Goal: Task Accomplishment & Management: Use online tool/utility

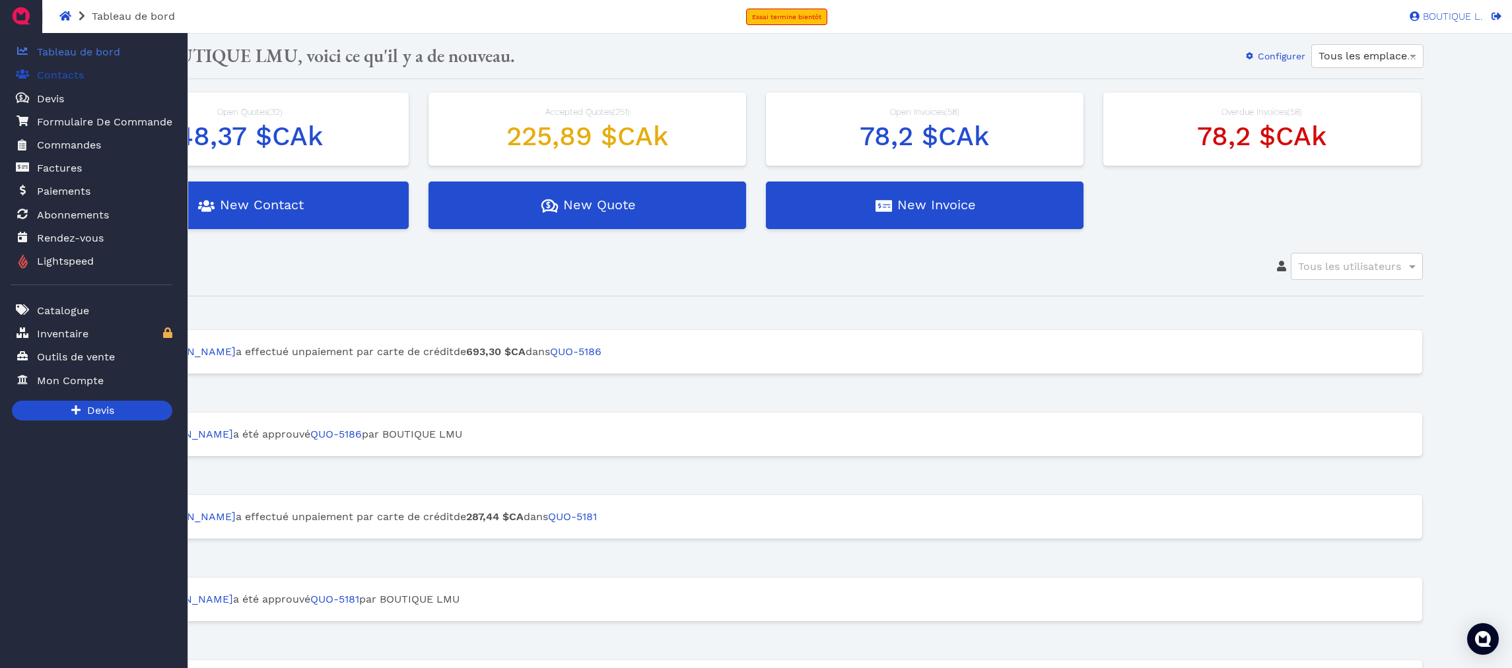
click at [18, 75] on icon at bounding box center [22, 74] width 13 height 11
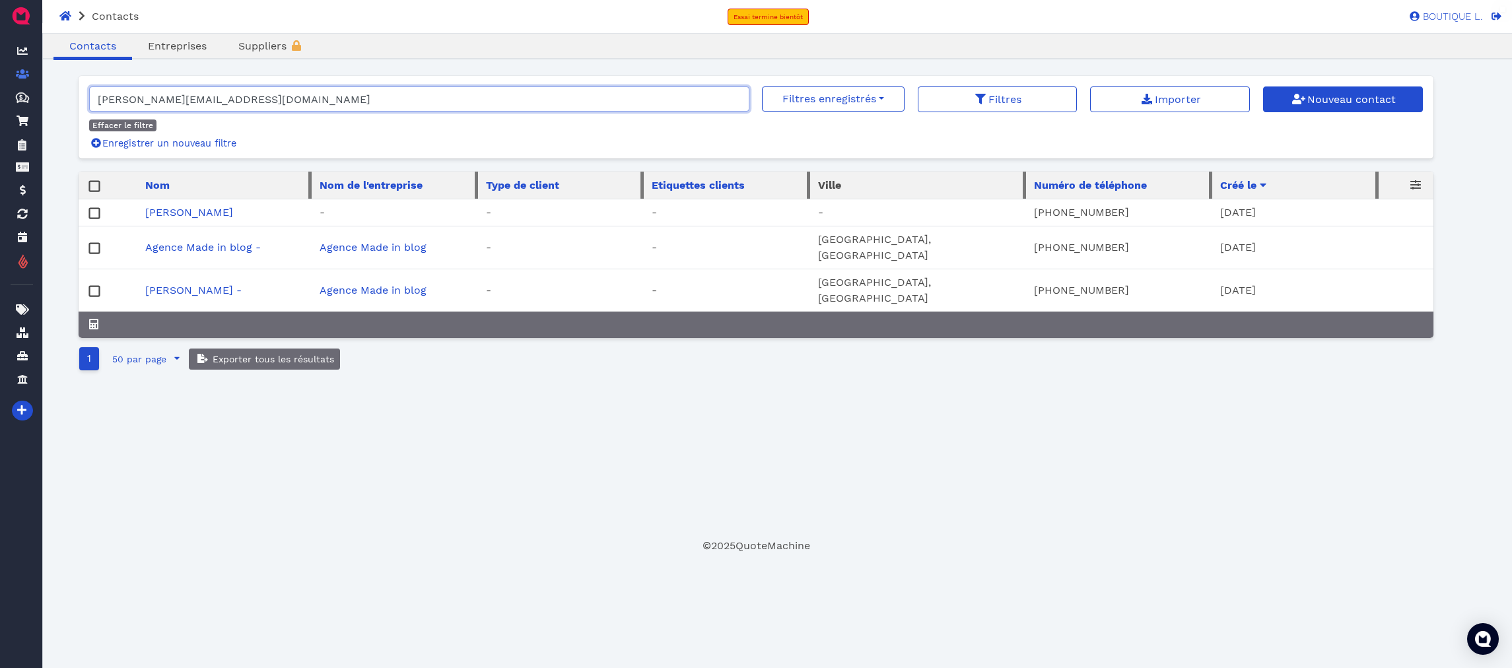
click at [289, 98] on input "aurelie@madein.co" at bounding box center [419, 99] width 660 height 25
paste input "Genevieve Gagne"
click at [289, 98] on input "Genevieve Gagne" at bounding box center [419, 99] width 660 height 25
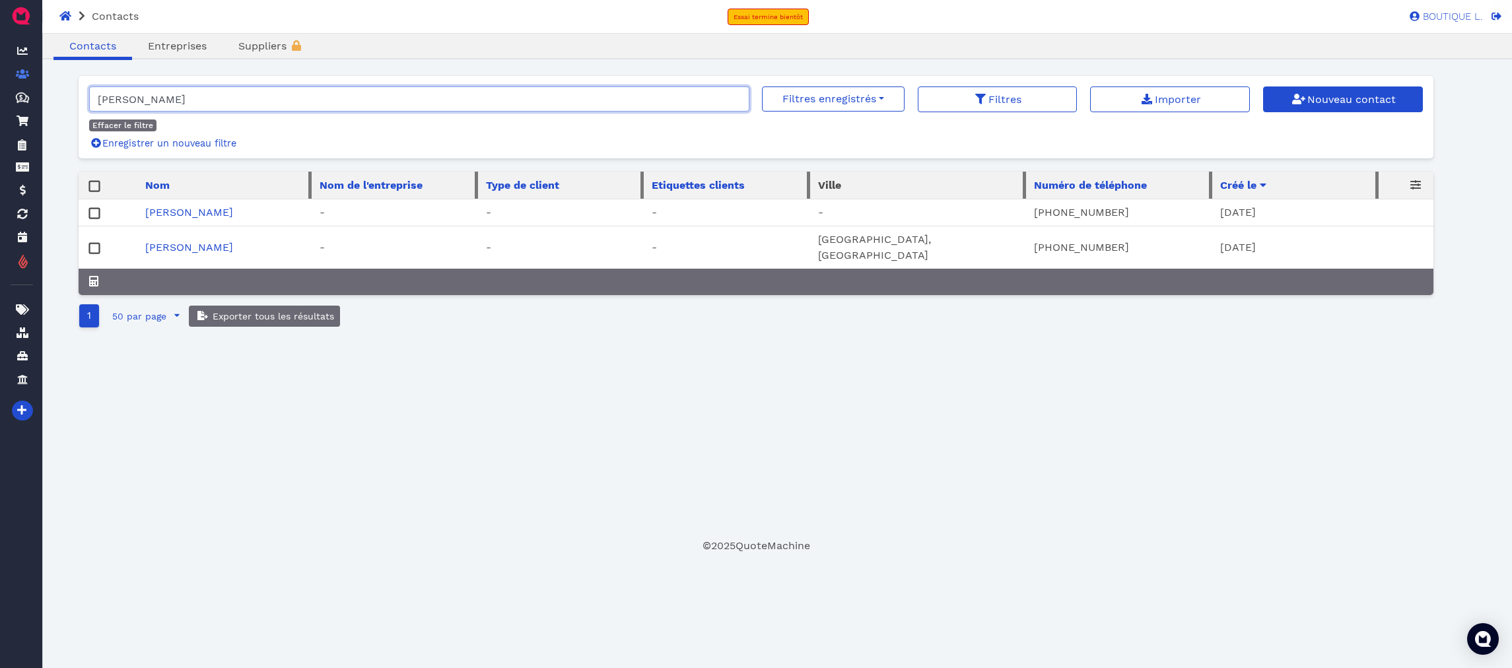
click at [215, 110] on input "Genevieve Gagne" at bounding box center [419, 99] width 660 height 25
paste input "genevieve@gentonik.com"
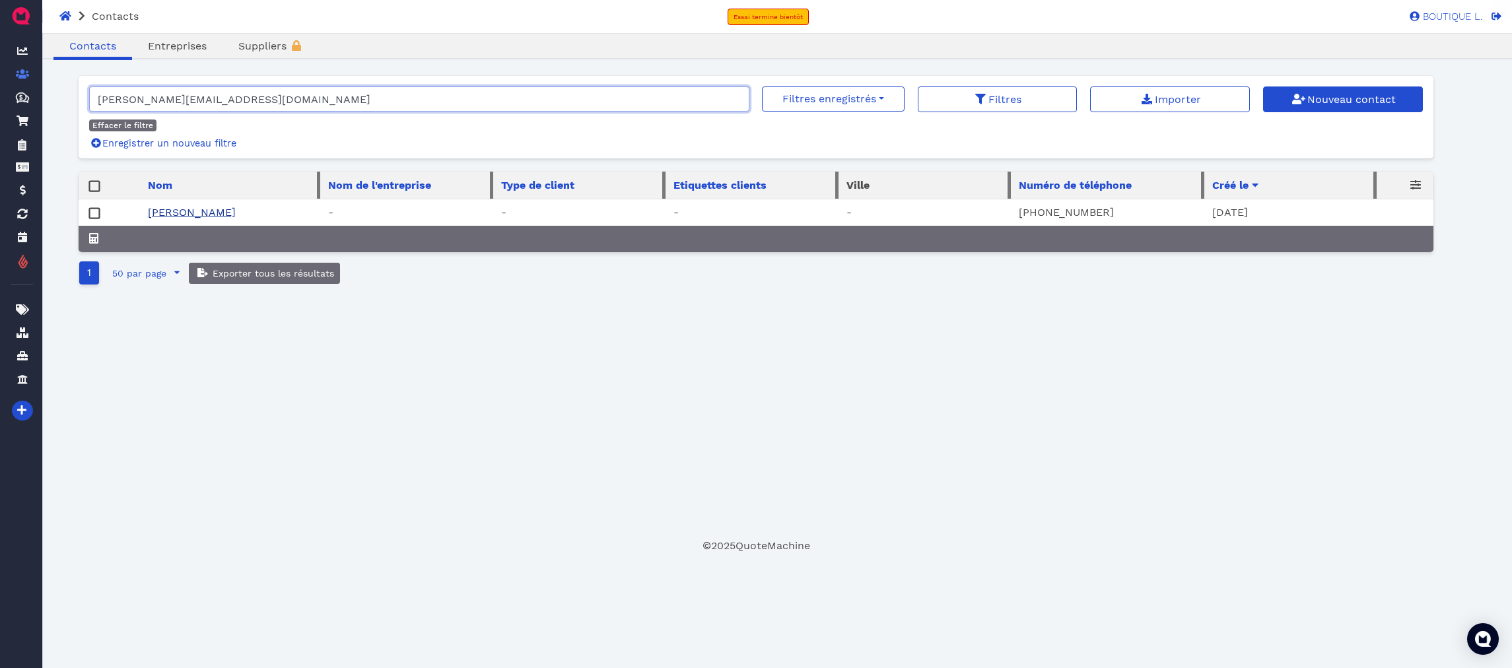
type input "genevieve@gentonik.com"
click at [182, 211] on link "Genevieve Gagne" at bounding box center [192, 212] width 88 height 13
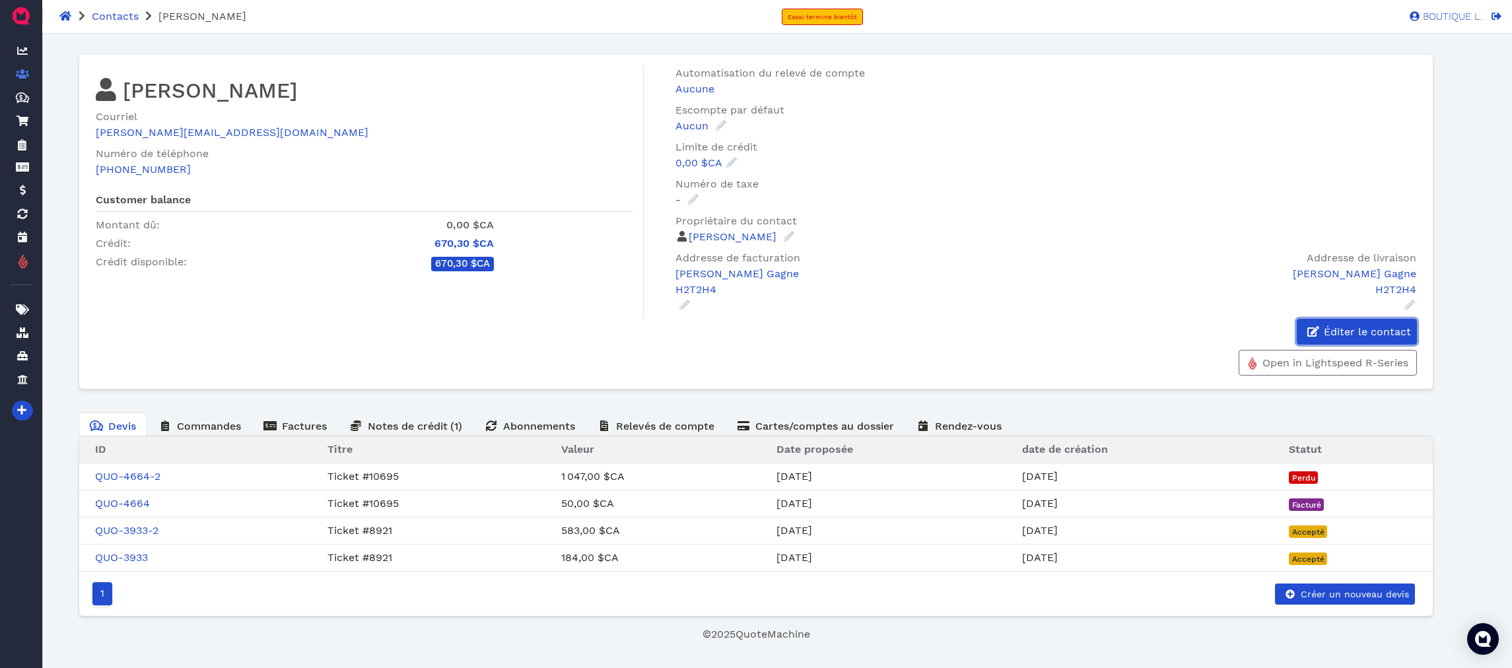
click at [1362, 330] on span "Éditer le contact" at bounding box center [1366, 332] width 89 height 13
select select "fr"
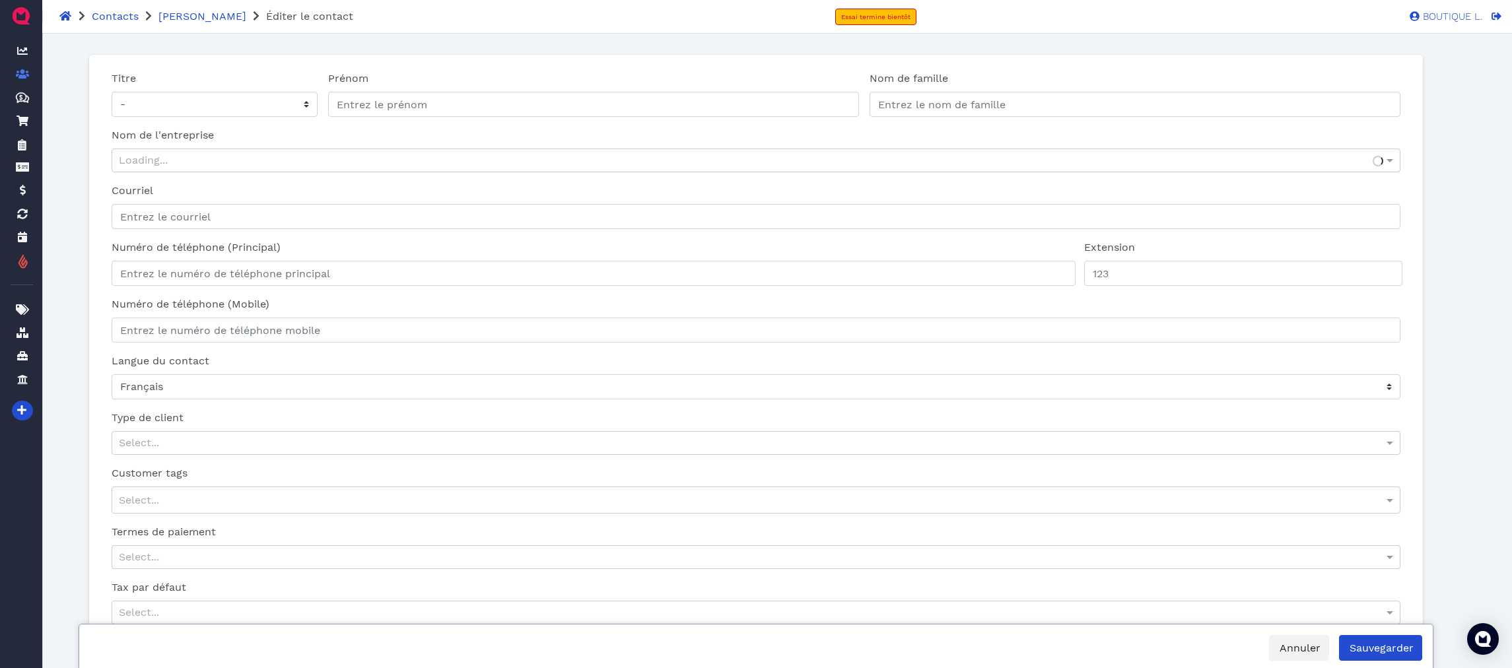
type input "Genevieve"
type input "Gagne"
type input "genevieve@gentonik.com"
type input "+1 514 245 9646"
select select "fr-CA"
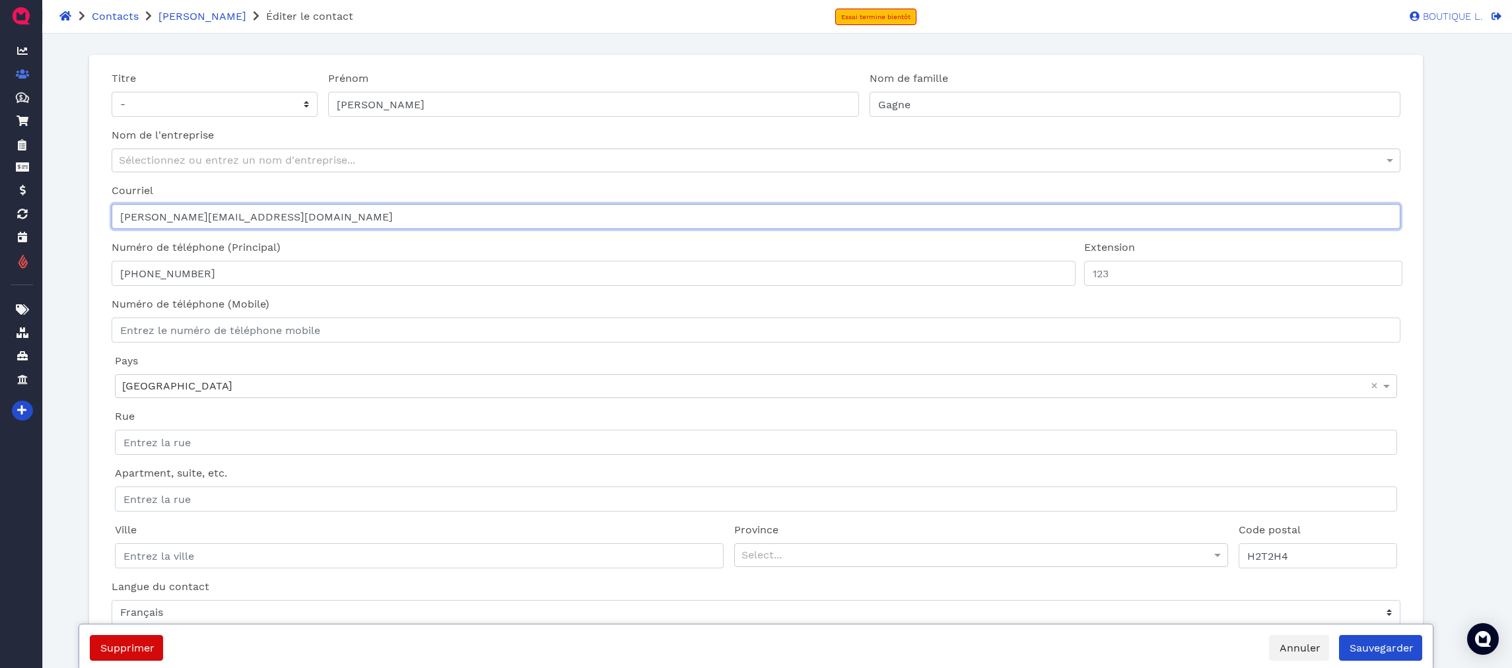
click at [237, 224] on input "genevieve@gentonik.com" at bounding box center [756, 216] width 1288 height 25
click at [234, 223] on input "genevieve@gentonik.com" at bounding box center [756, 216] width 1288 height 25
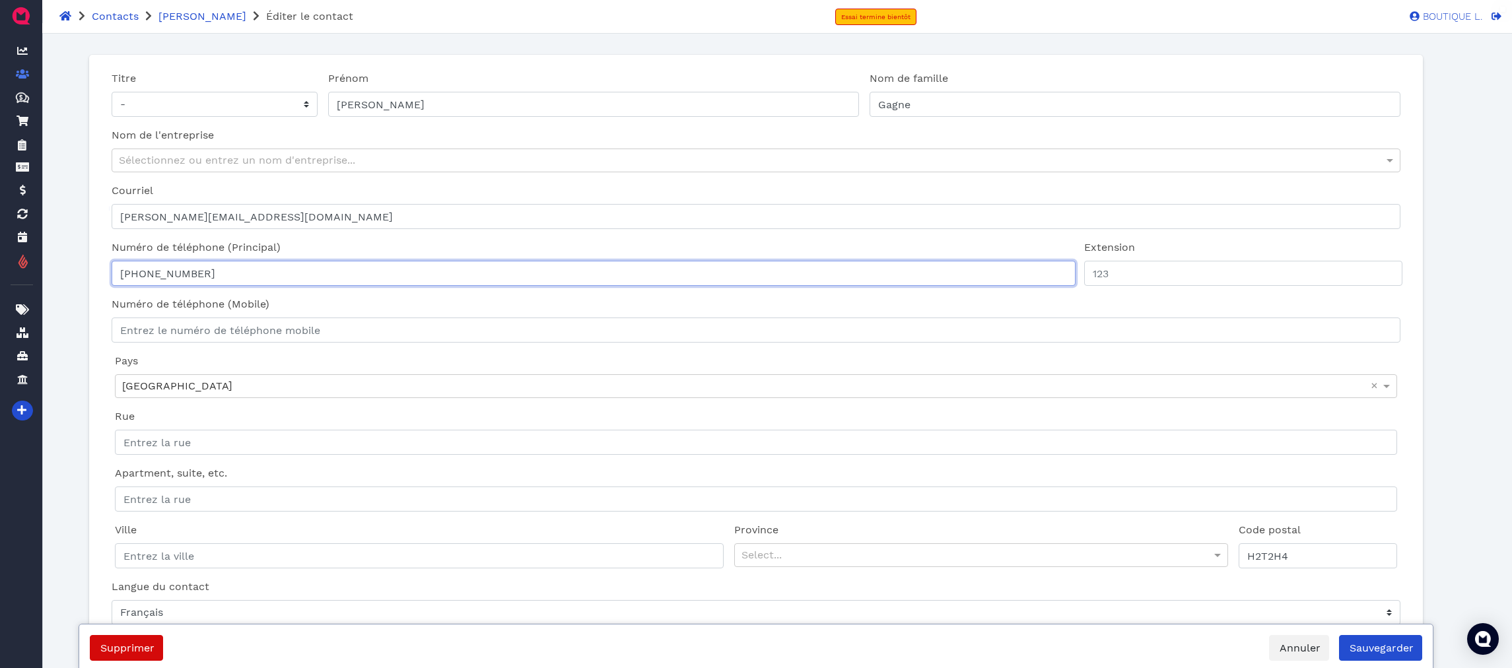
click at [269, 277] on input "(514) 245-9646" at bounding box center [593, 273] width 963 height 25
click at [269, 278] on input "(514) 245-9646" at bounding box center [593, 273] width 963 height 25
paste input "tel"
type input "(514) 245-9646"
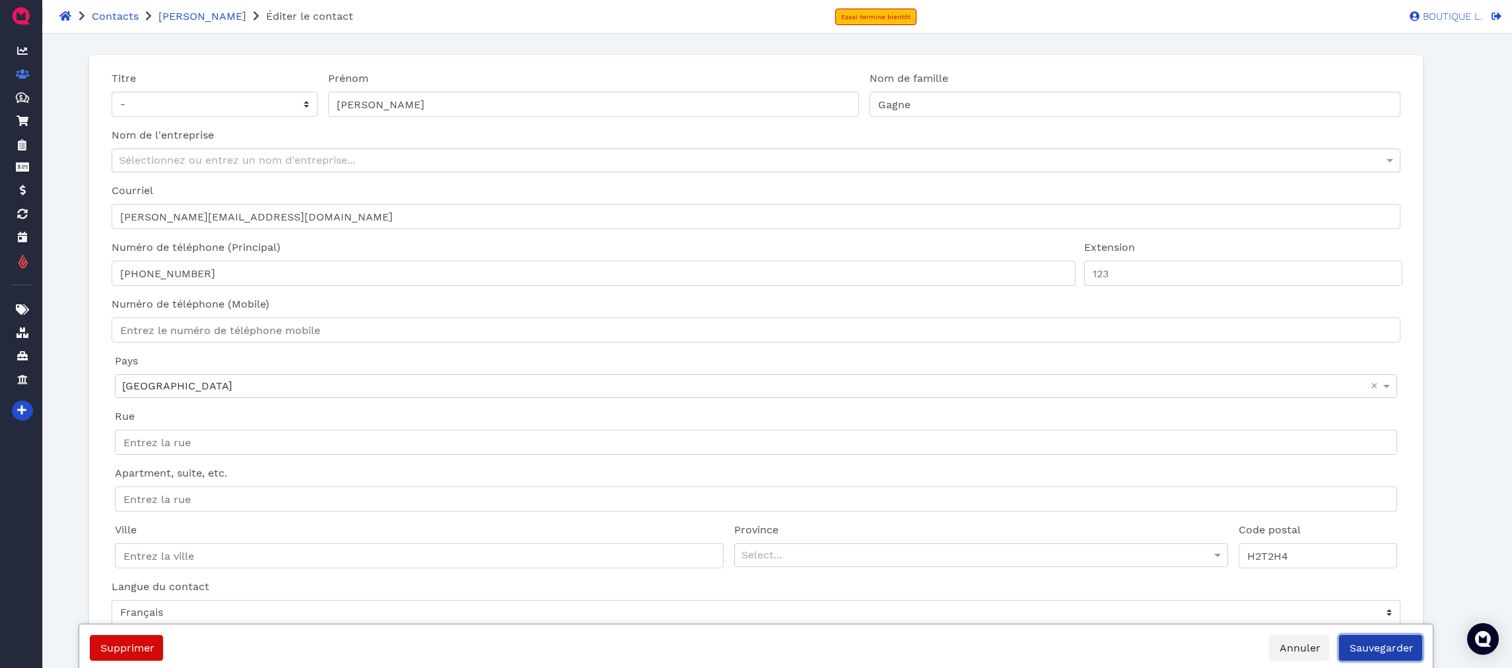
click at [1407, 641] on button "Sauvegarder" at bounding box center [1380, 648] width 83 height 26
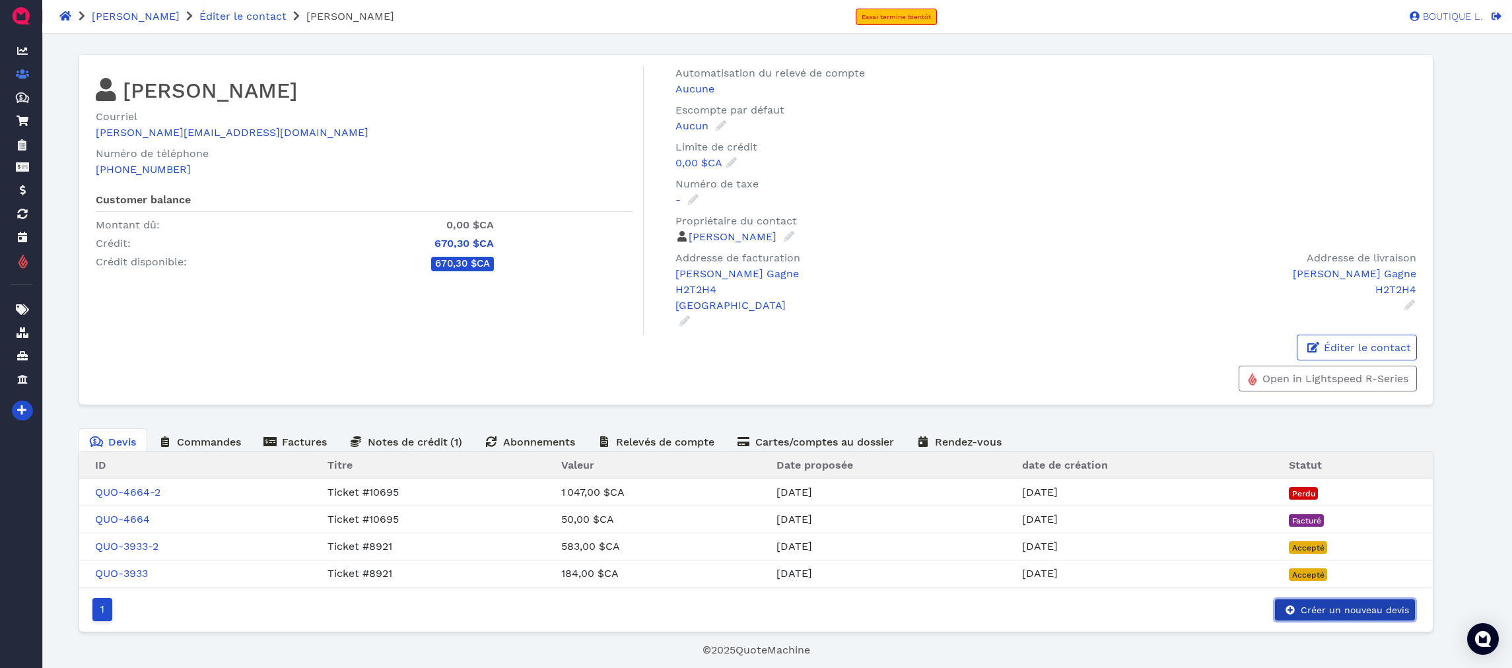
click at [1348, 607] on span "Créer un nouveau devis" at bounding box center [1354, 610] width 110 height 11
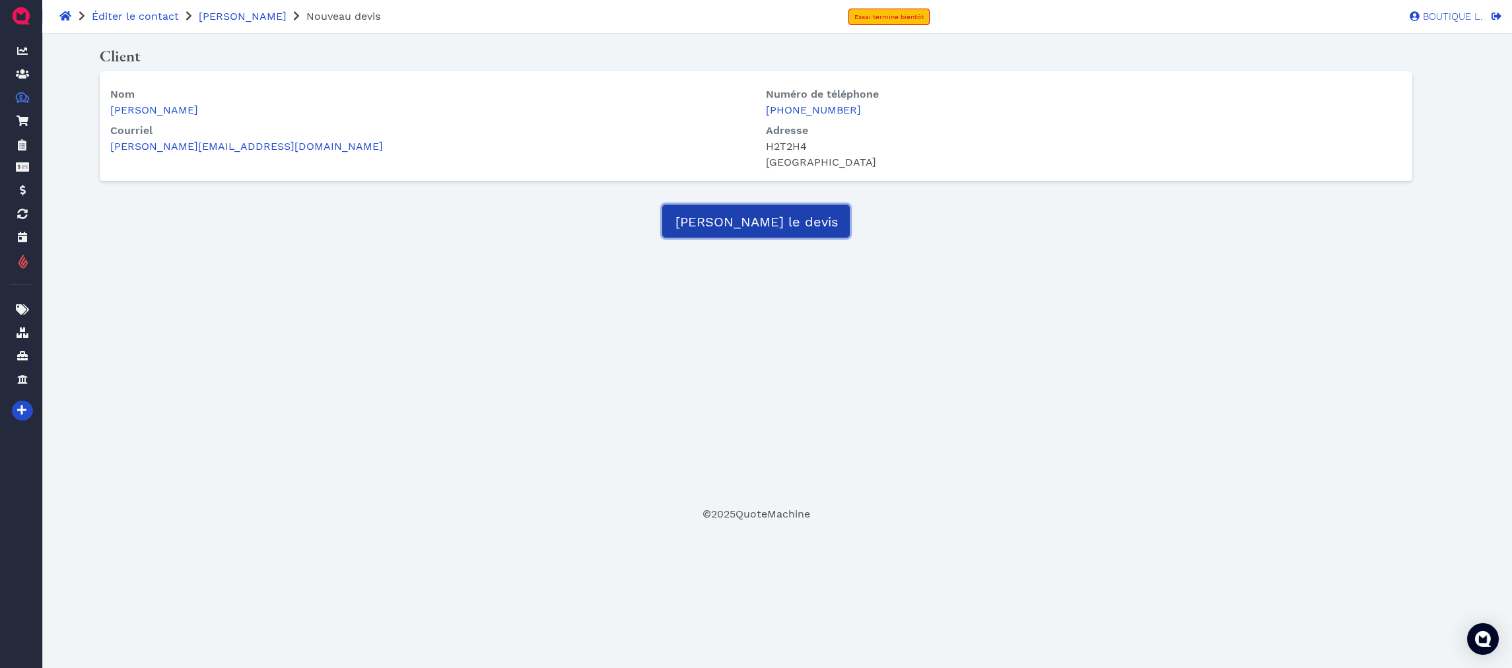
click at [769, 214] on span "Démarrer le devis" at bounding box center [756, 222] width 165 height 16
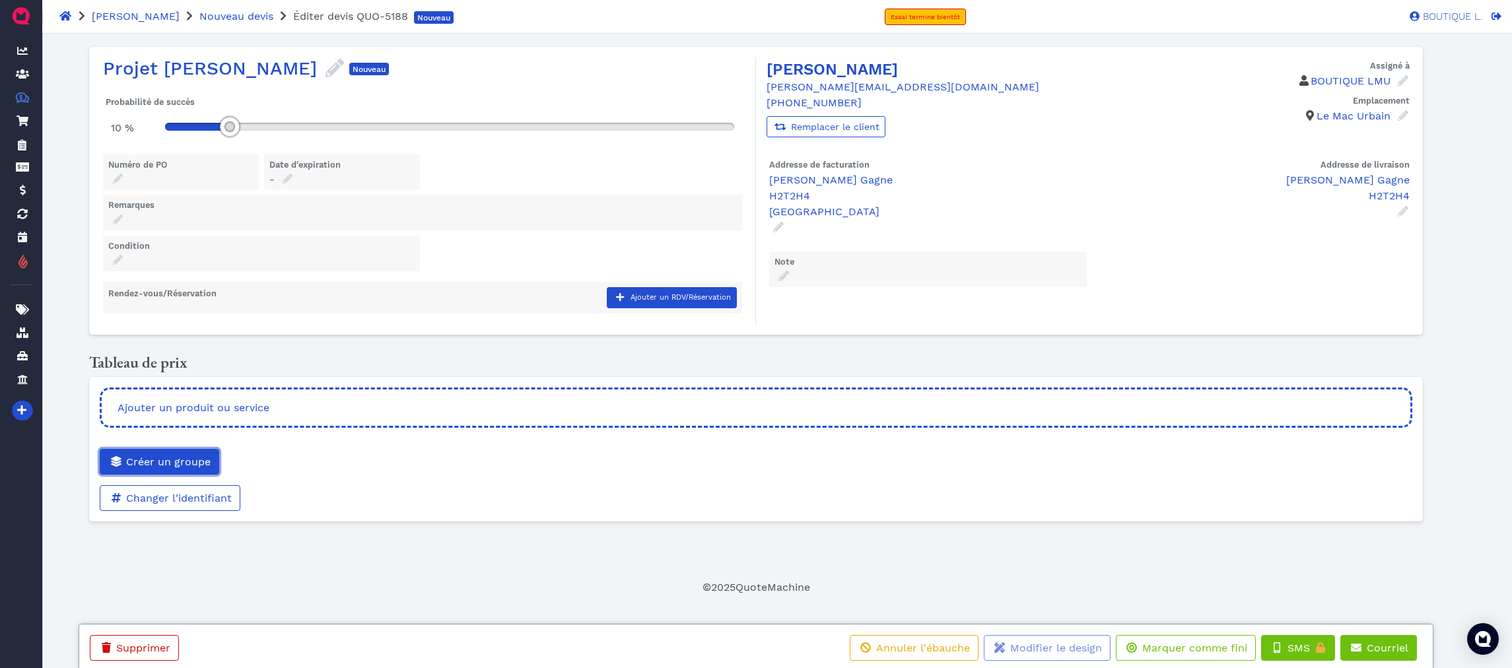
click at [193, 450] on button "Créer un groupe" at bounding box center [160, 462] width 120 height 26
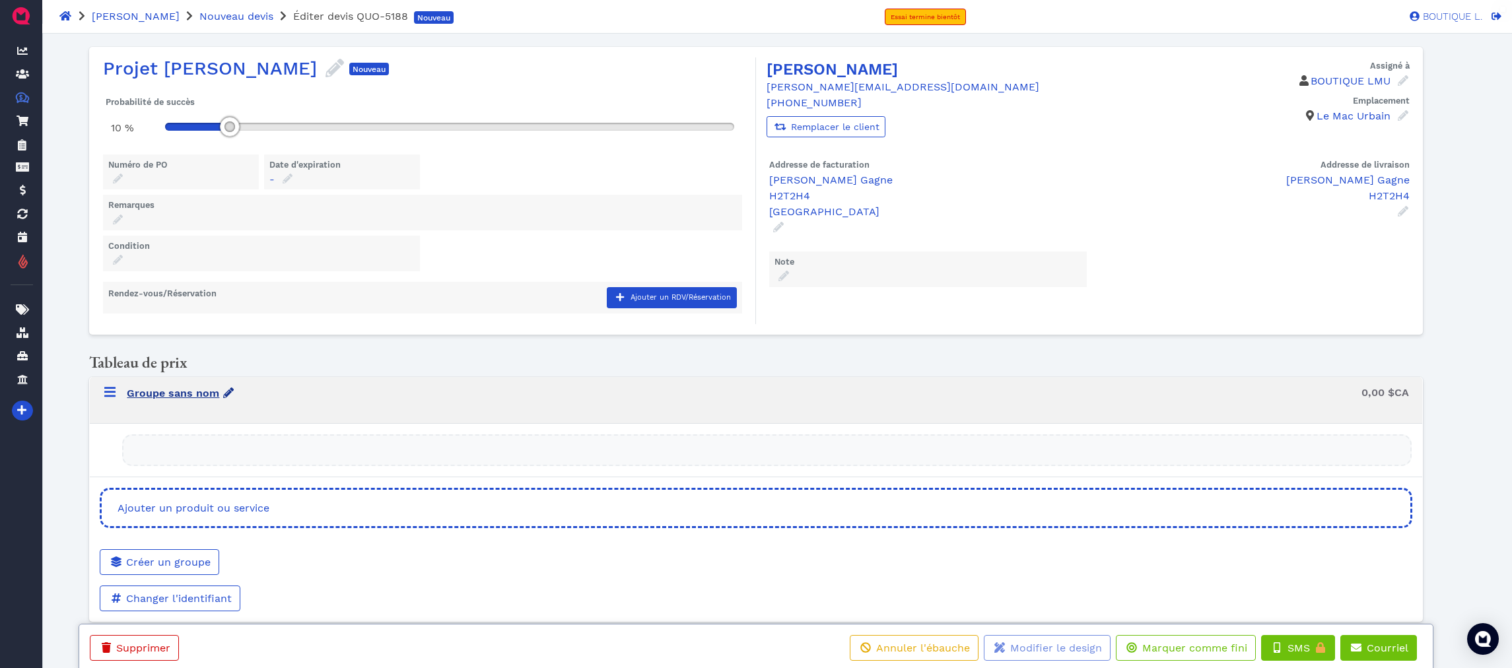
click at [203, 396] on strong "Groupe sans nom" at bounding box center [173, 393] width 92 height 13
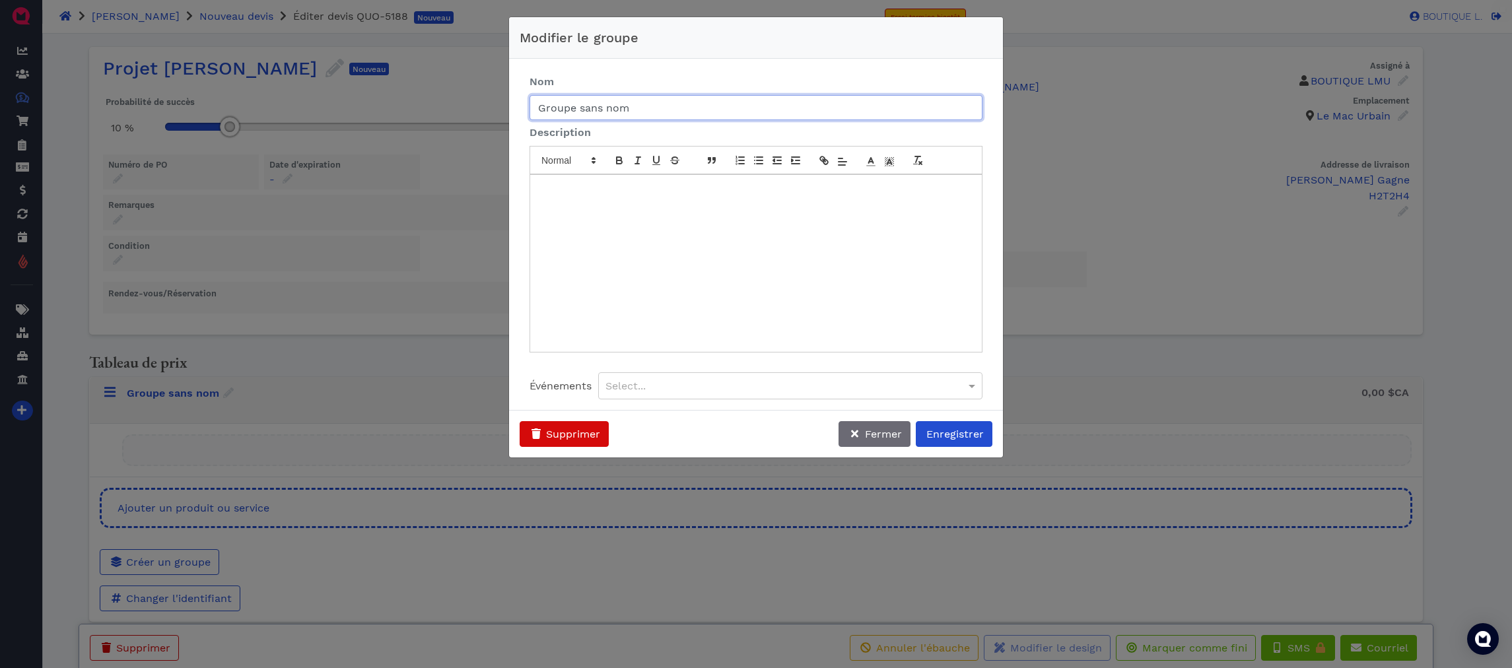
click at [657, 108] on input "Groupe sans nom" at bounding box center [756, 107] width 453 height 25
type input "G"
type input "DIAGNOSTIC"
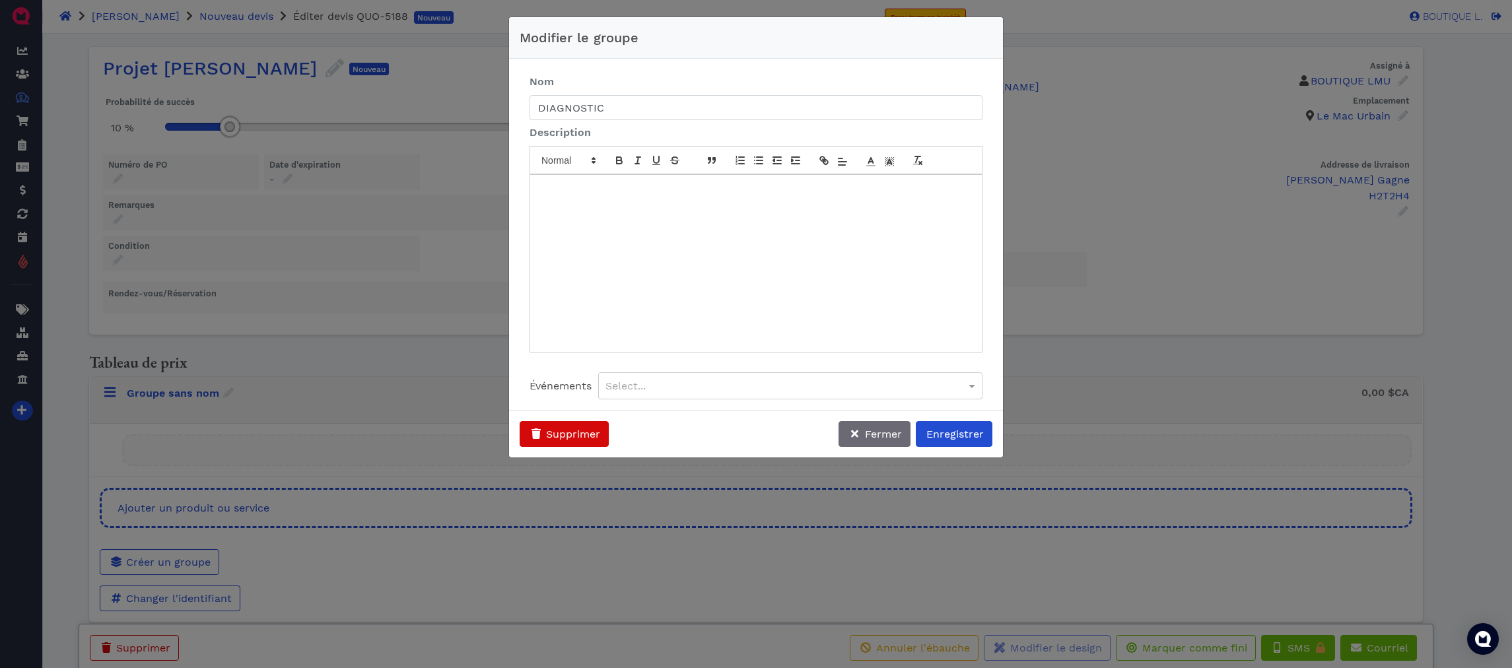
click at [719, 217] on div at bounding box center [756, 263] width 452 height 177
click at [970, 429] on span "Enregistrer" at bounding box center [953, 434] width 59 height 13
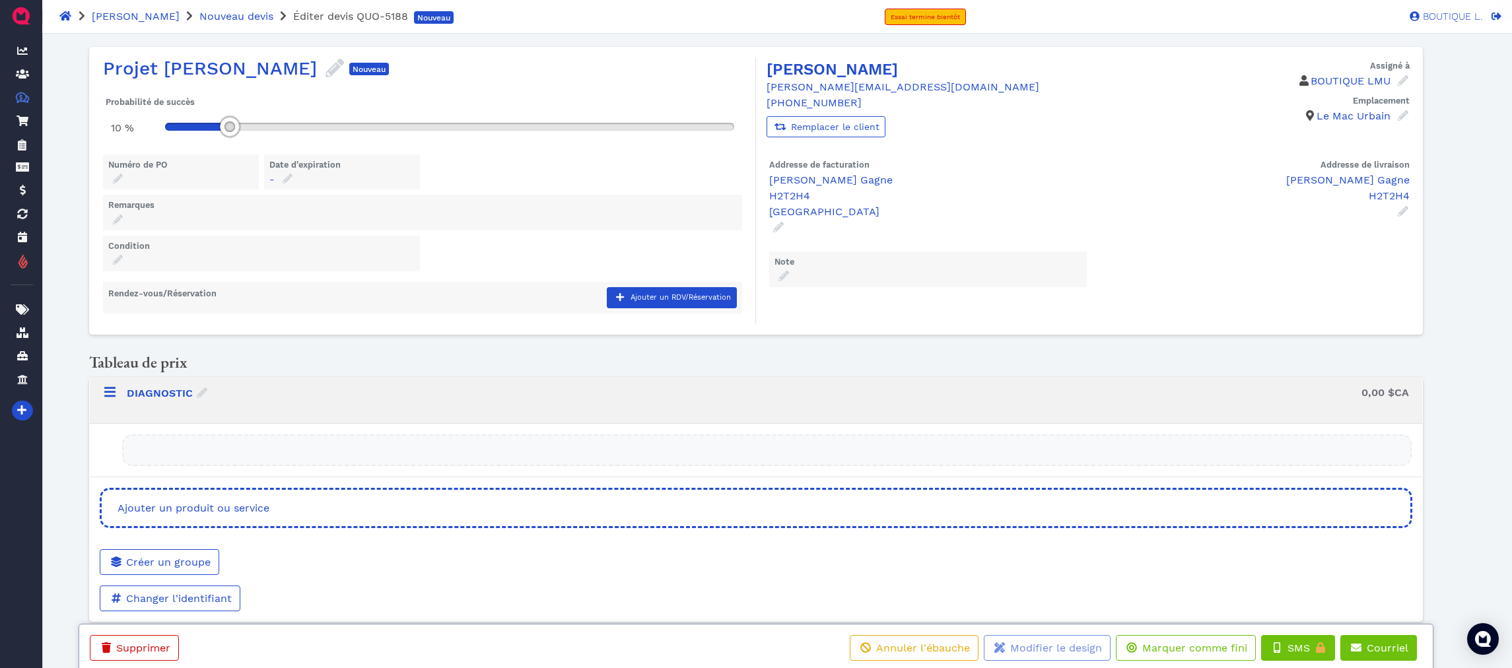
scroll to position [24, 0]
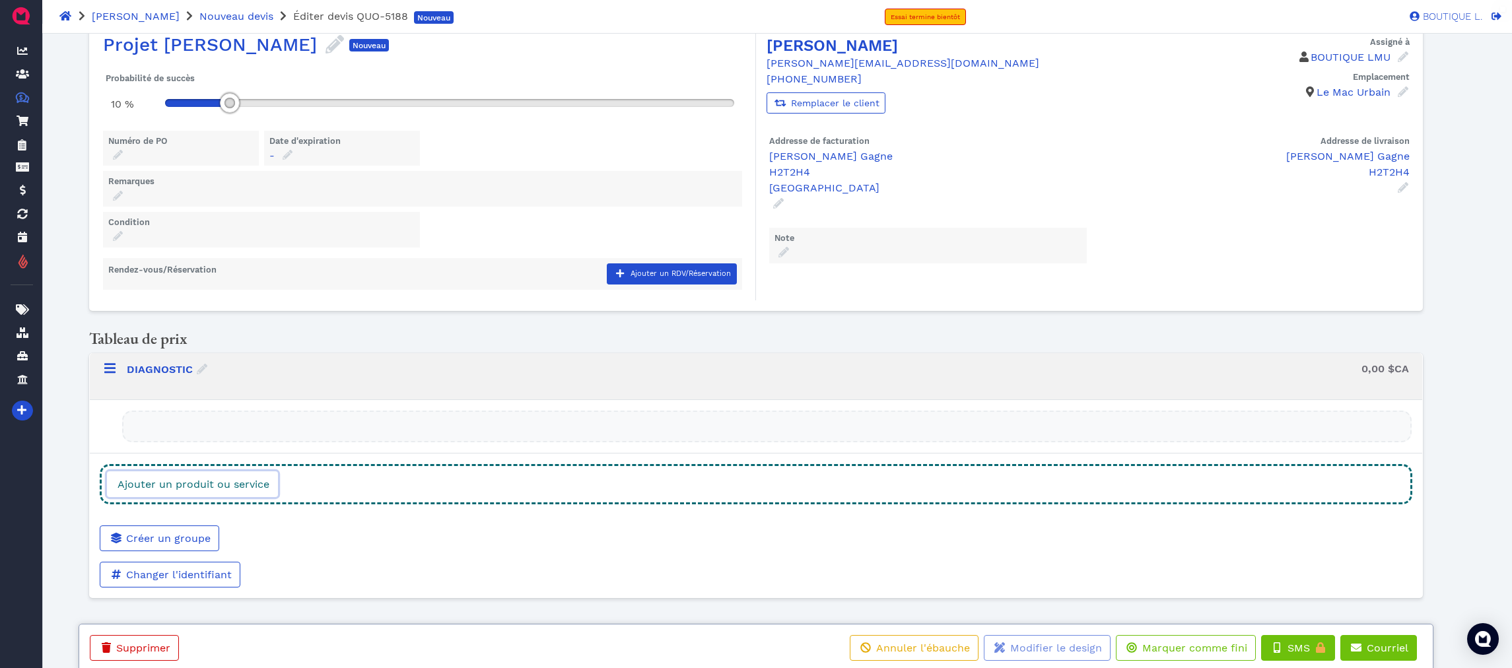
click at [216, 483] on span "Ajouter un produit ou service" at bounding box center [193, 484] width 154 height 13
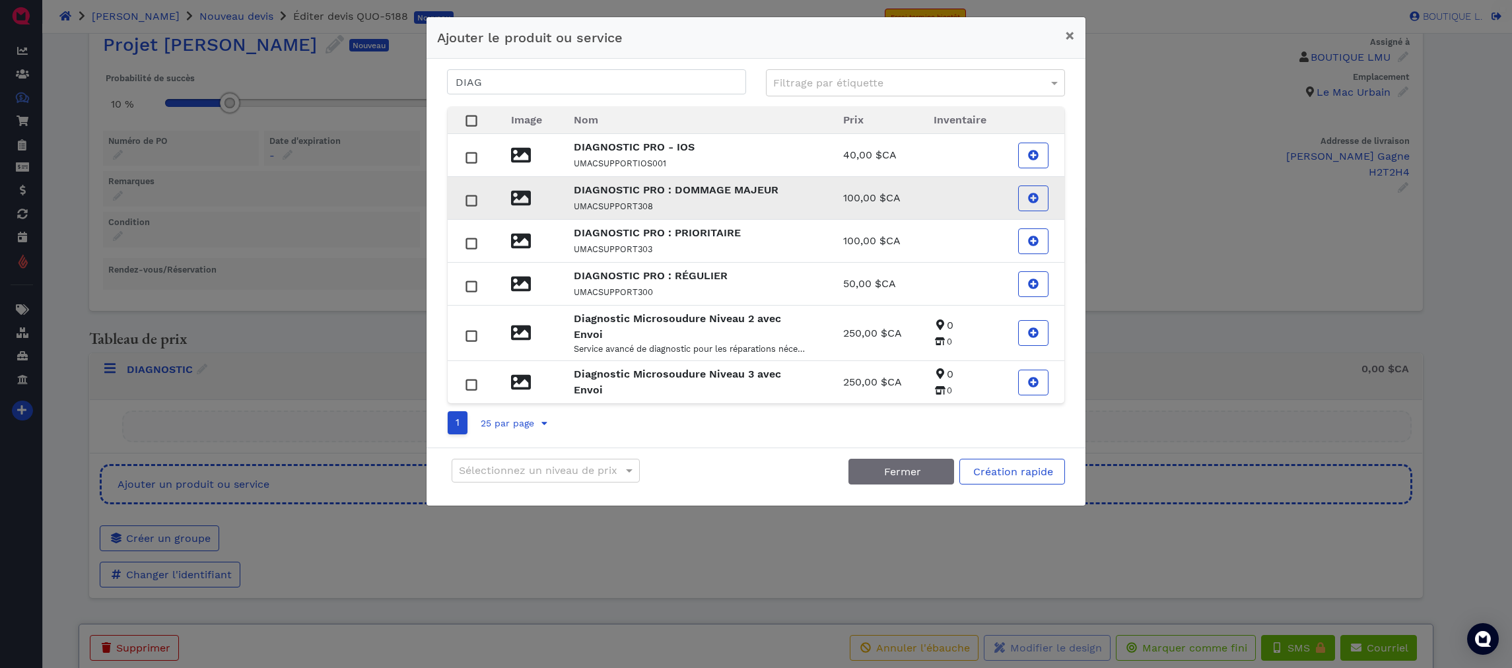
click at [872, 190] on p "100,00 $CA" at bounding box center [872, 198] width 59 height 16
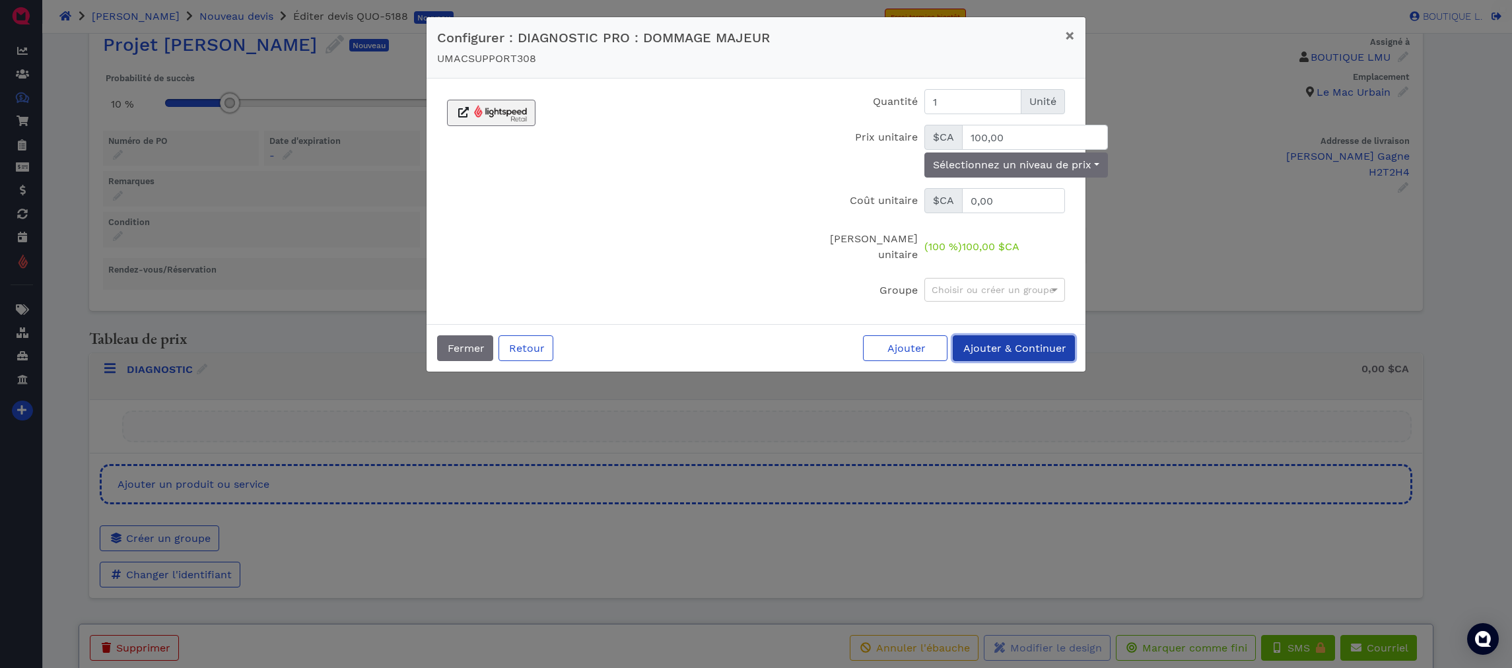
click at [998, 342] on span "Ajouter & Continuer" at bounding box center [1013, 348] width 105 height 13
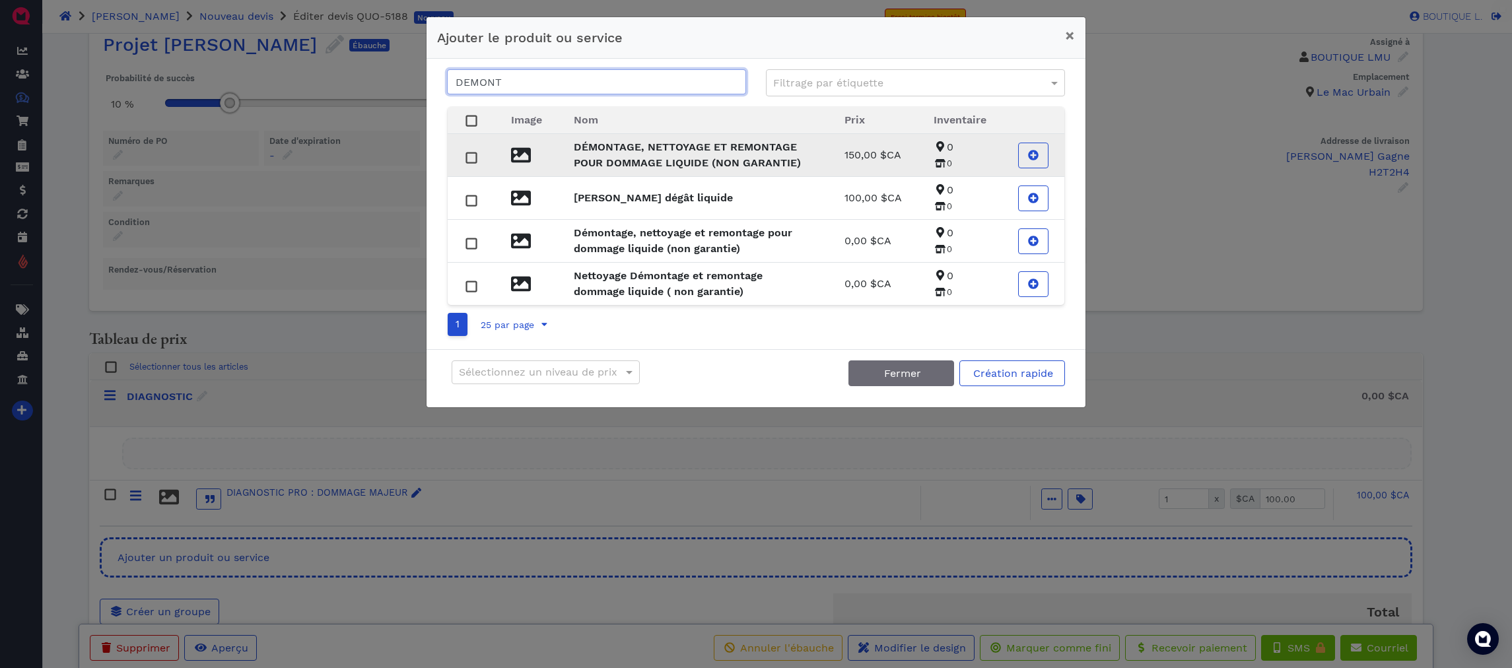
type input "DEMONT"
click at [777, 156] on strong "DÉMONTAGE, NETTOYAGE ET REMONTAGE POUR DOMMAGE LIQUIDE (NON GARANTIE)" at bounding box center [687, 155] width 227 height 28
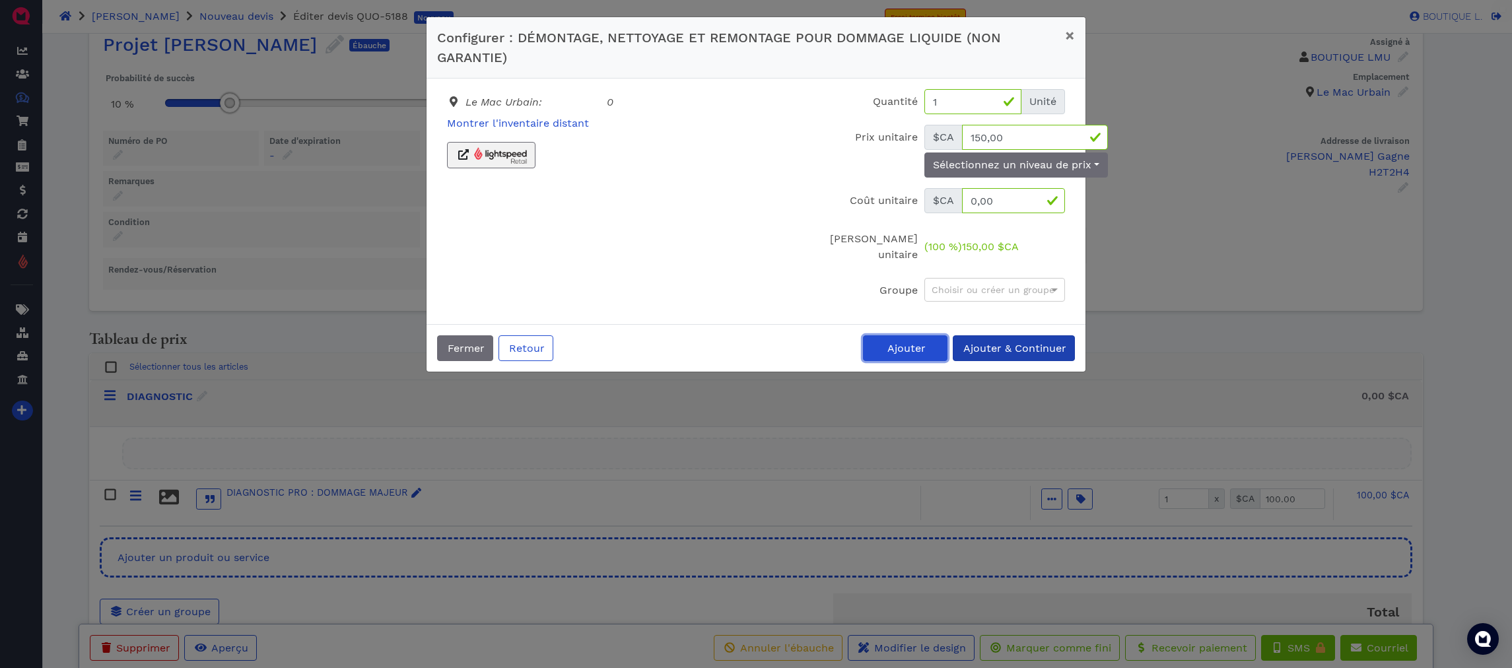
click at [943, 337] on button "Ajouter" at bounding box center [905, 348] width 85 height 26
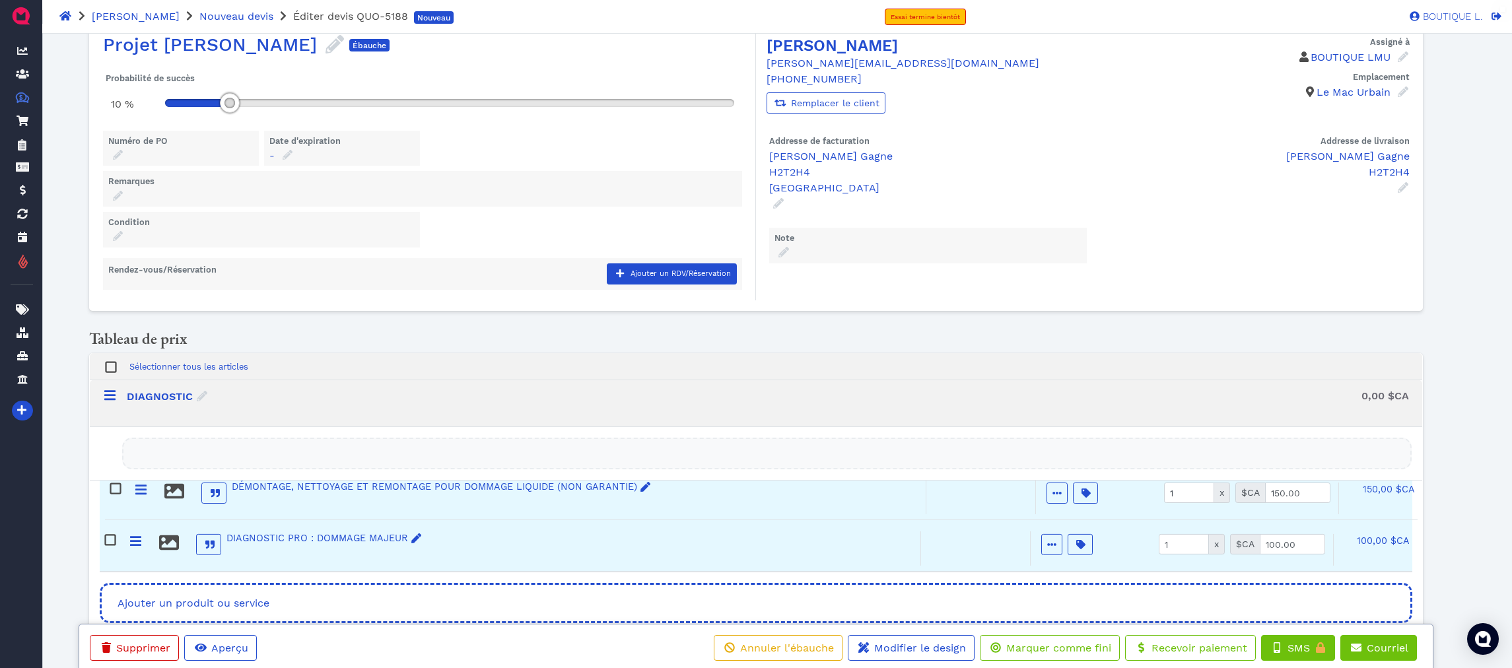
scroll to position [26, 0]
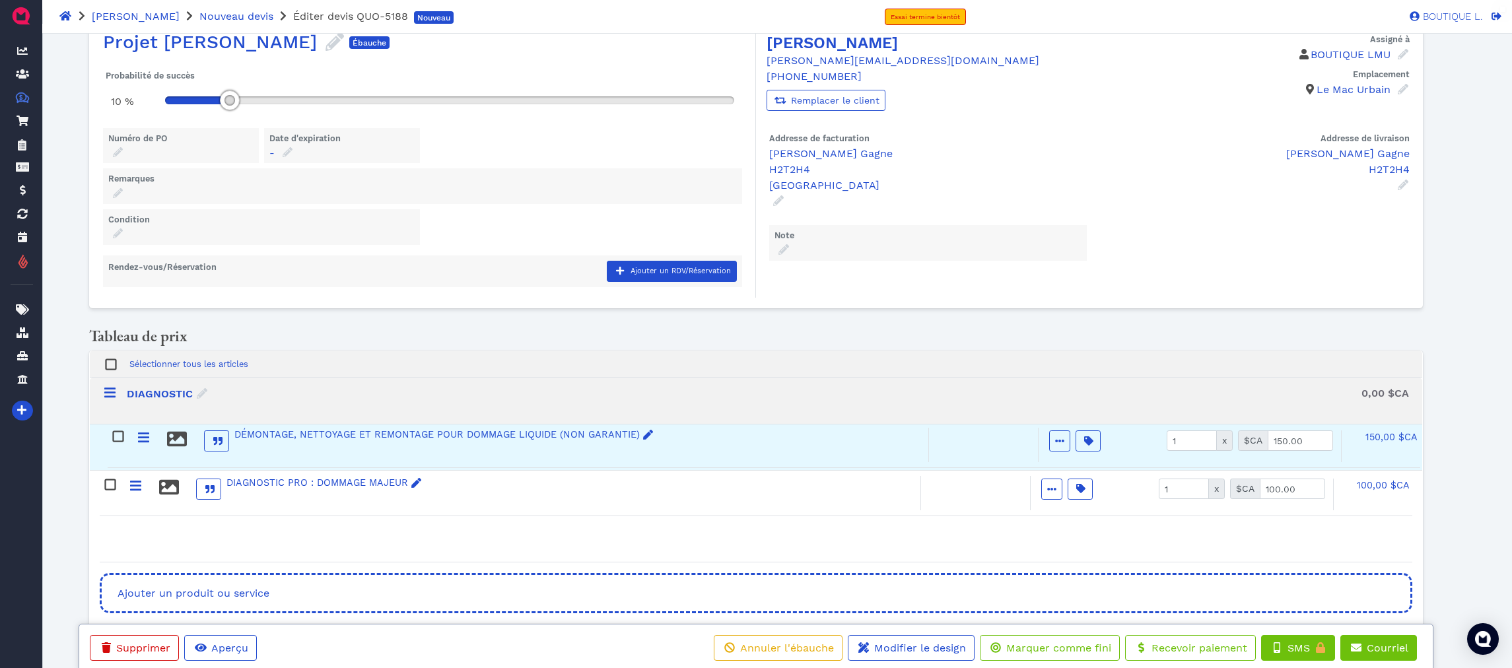
drag, startPoint x: 129, startPoint y: 532, endPoint x: 137, endPoint y: 425, distance: 107.3
click at [137, 425] on div "Sélectionner tous les articles DIAGNOSTIC 0,00 $CA DIAGNOSTIC PRO : DOMMAGE MAJ…" at bounding box center [756, 457] width 1312 height 212
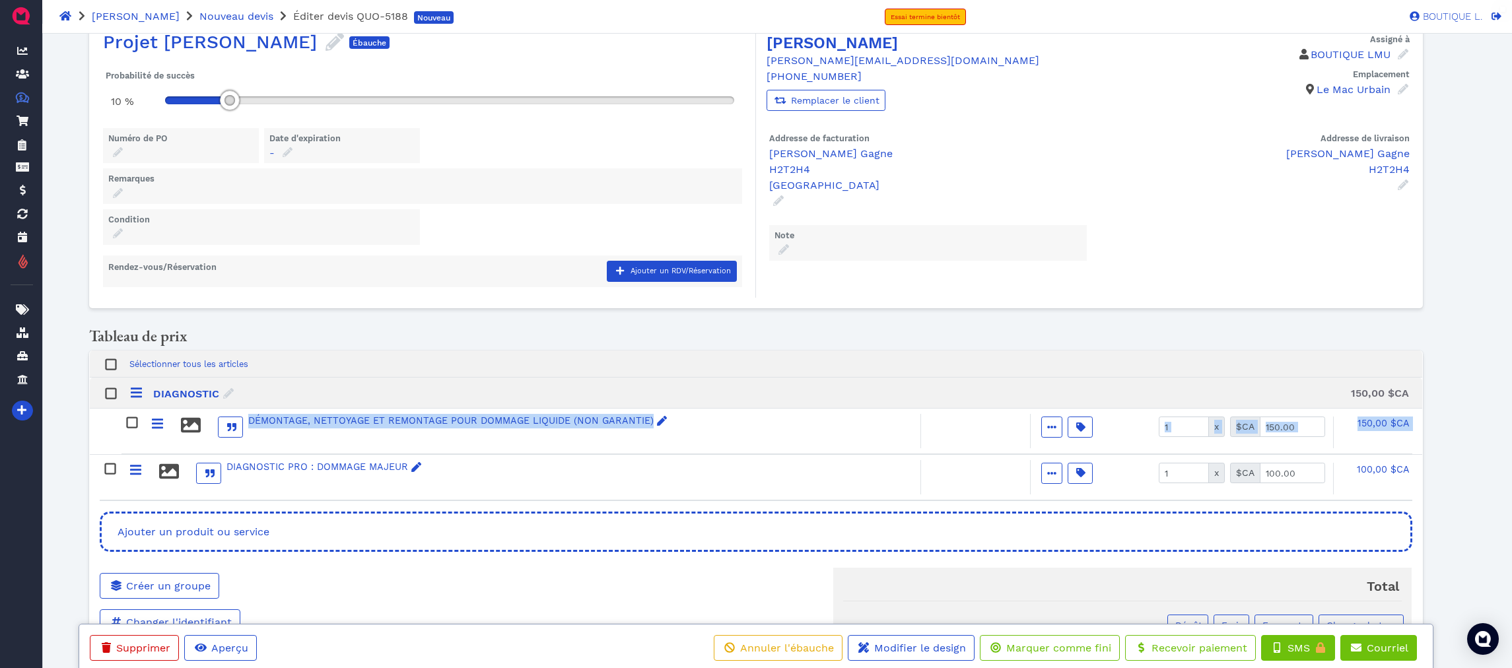
drag, startPoint x: 141, startPoint y: 483, endPoint x: 147, endPoint y: 418, distance: 65.0
click at [147, 418] on div "Sélectionner tous les articles DIAGNOSTIC 150,00 $CA DÉMONTAGE, NETTOYAGE ET RE…" at bounding box center [756, 426] width 1312 height 151
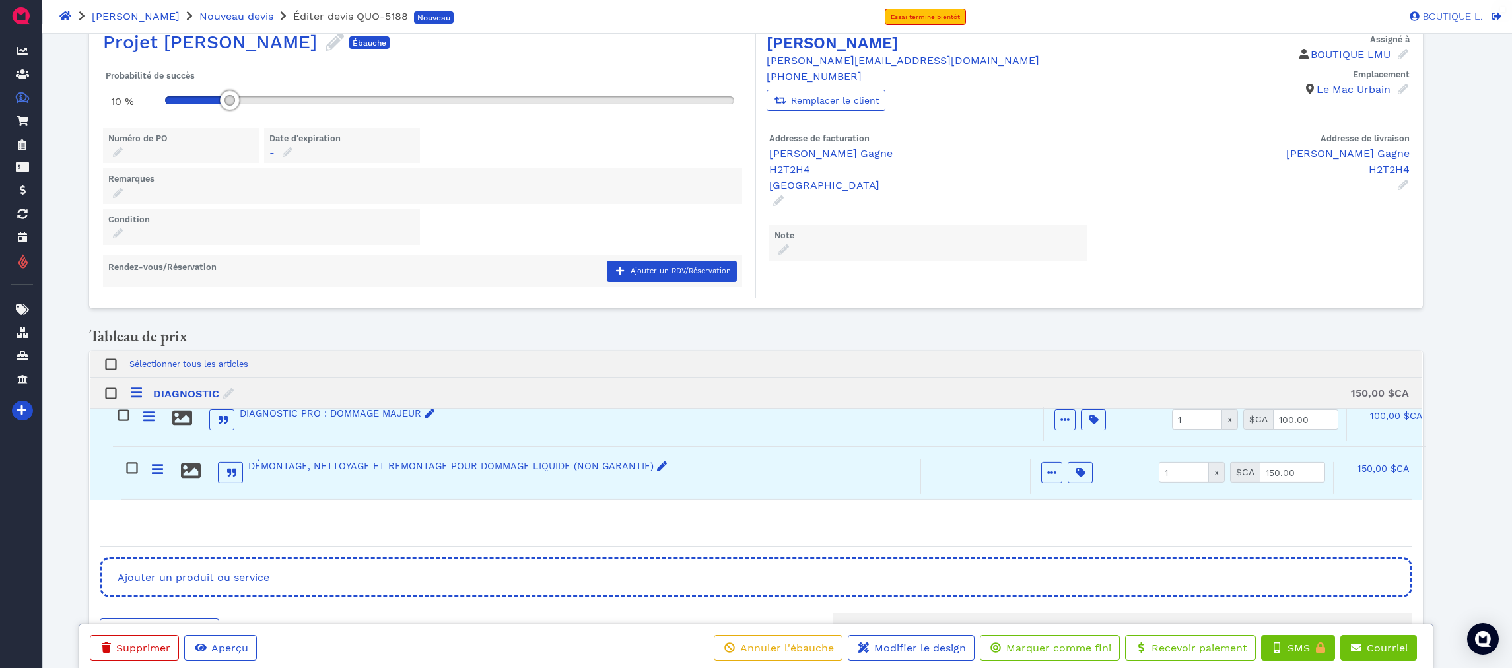
drag, startPoint x: 140, startPoint y: 469, endPoint x: 156, endPoint y: 409, distance: 62.1
click at [156, 409] on div "Sélectionner tous les articles DIAGNOSTIC 150,00 $CA DÉMONTAGE, NETTOYAGE ET RE…" at bounding box center [756, 449] width 1312 height 196
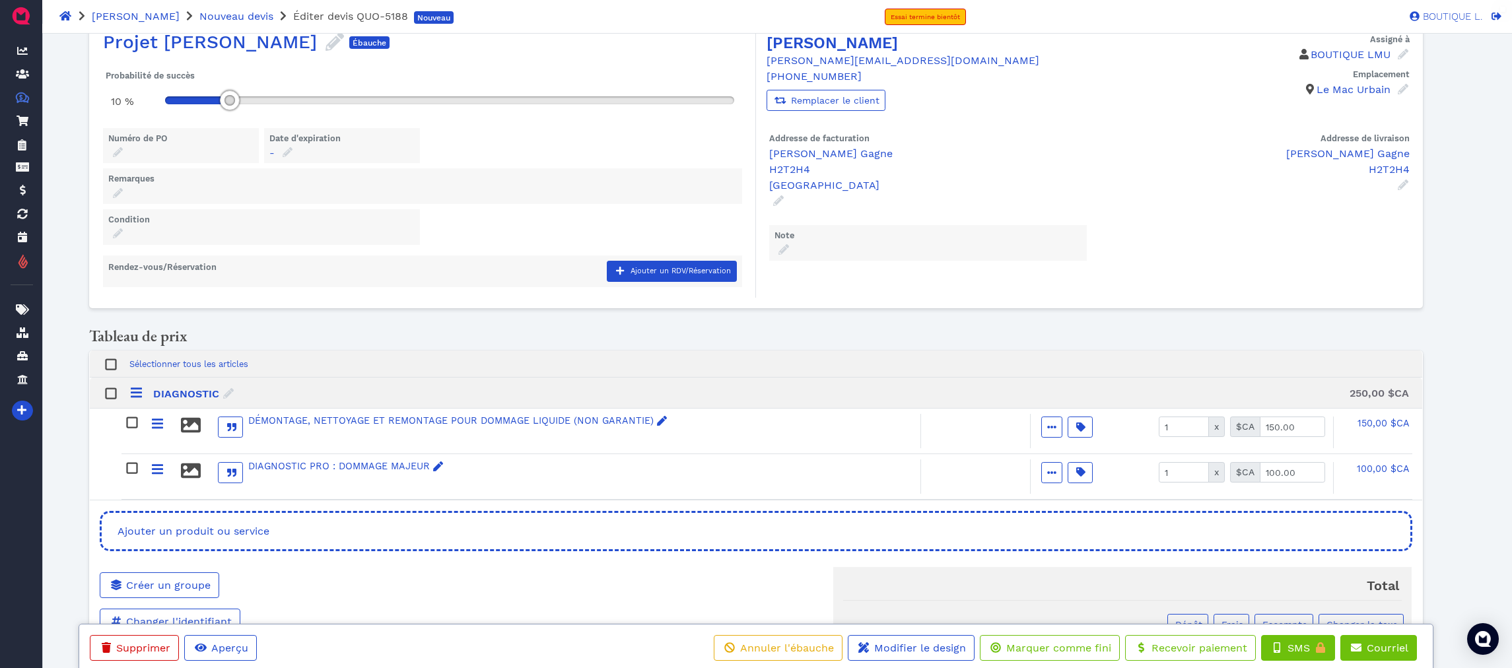
click at [864, 404] on div "DIAGNOSTIC 250,00 $CA" at bounding box center [756, 393] width 1332 height 31
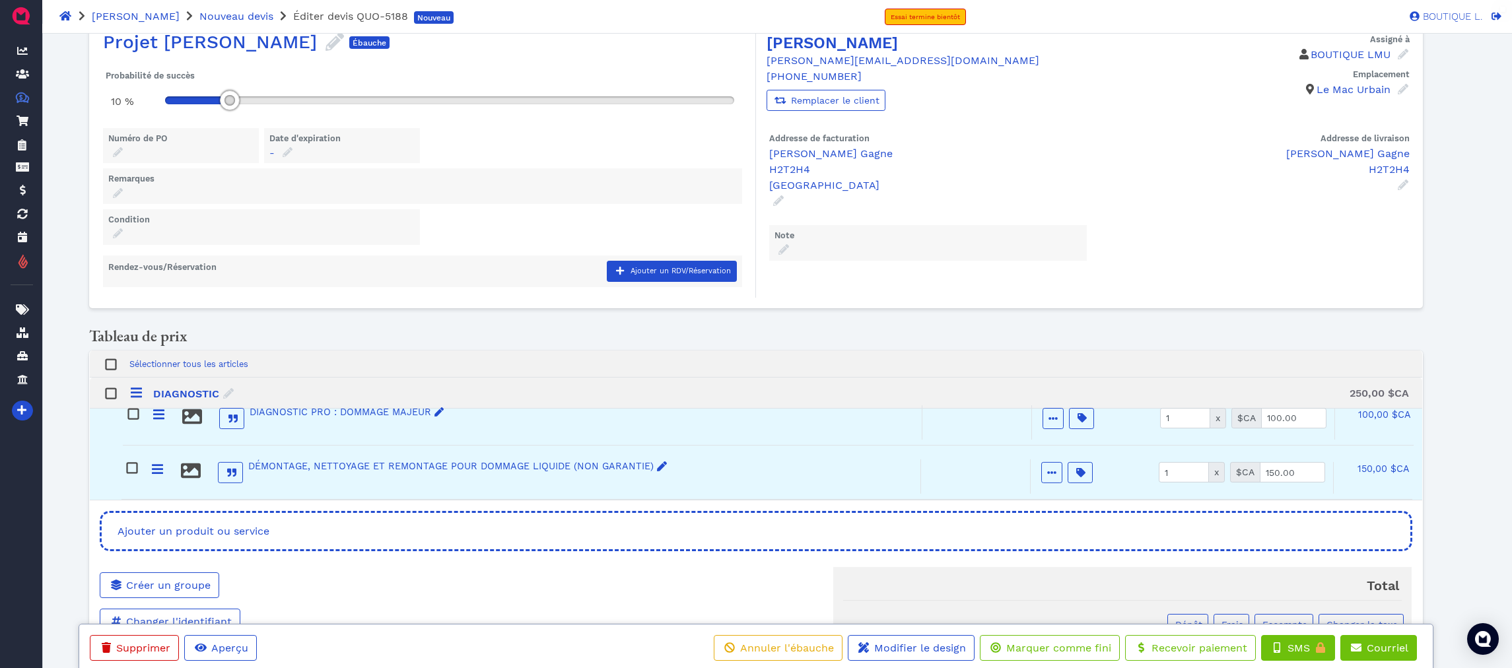
drag, startPoint x: 155, startPoint y: 469, endPoint x: 156, endPoint y: 414, distance: 55.5
click at [156, 414] on div "DÉMONTAGE, NETTOYAGE ET REMONTAGE POUR DOMMAGE LIQUIDE (NON GARANTIE) Actif Opt…" at bounding box center [756, 454] width 1332 height 91
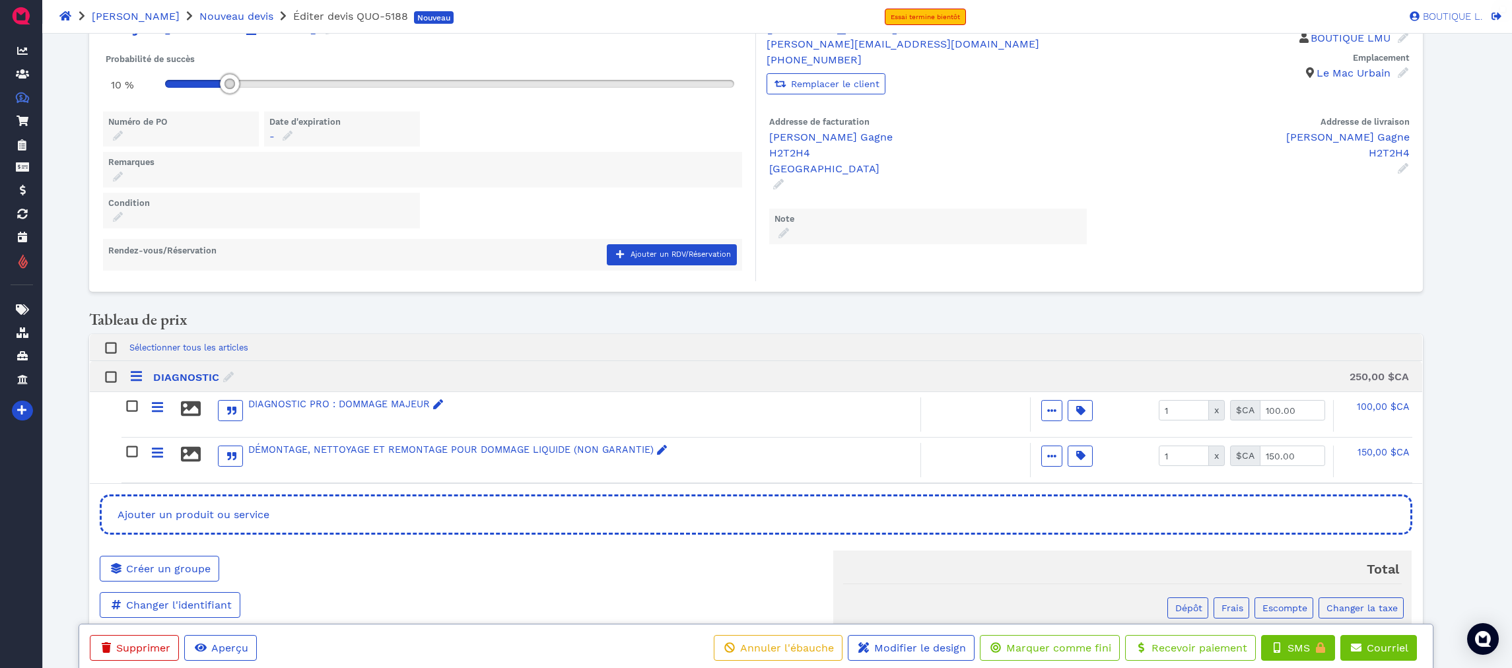
scroll to position [52, 0]
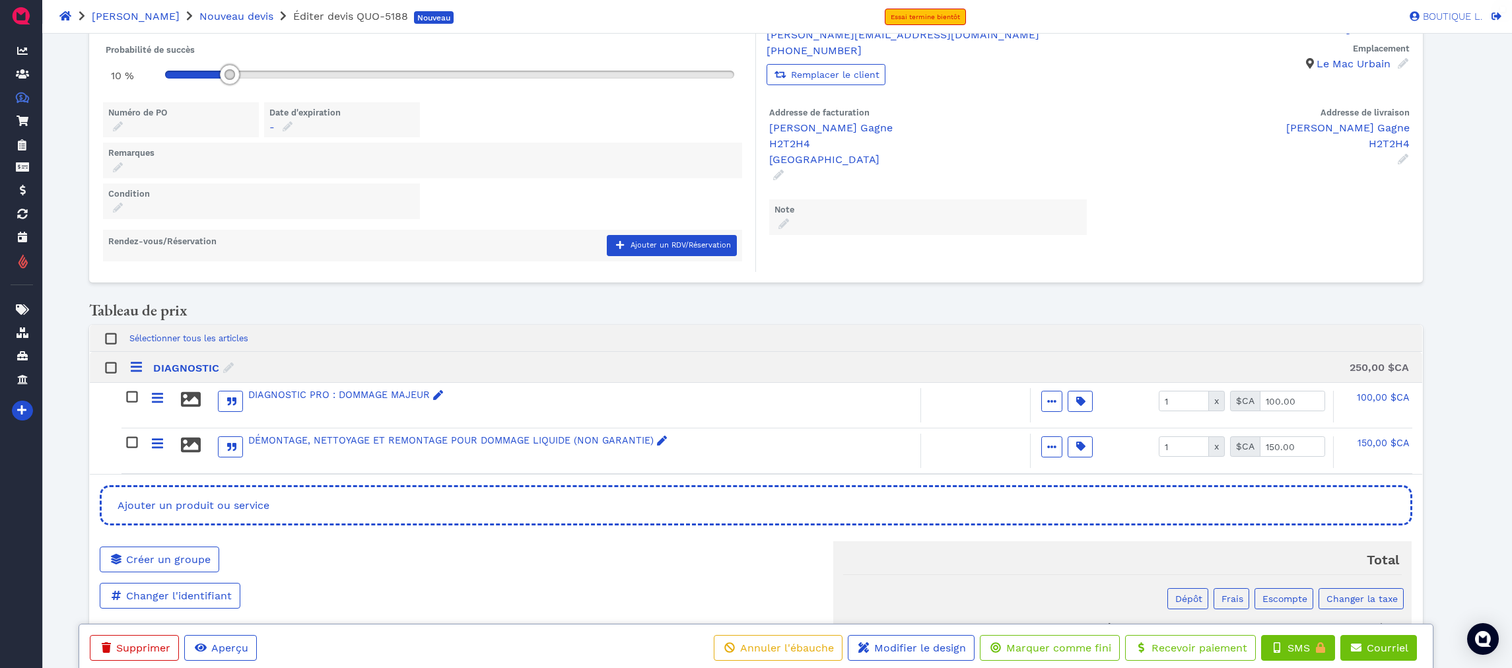
click at [944, 272] on div "Projet Genevieve Gagne Projet Genevieve Gagne Ébauche Probabilité de succès 10 …" at bounding box center [755, 138] width 1333 height 287
click at [819, 334] on div "Sélectionner tous les articles" at bounding box center [756, 338] width 1332 height 27
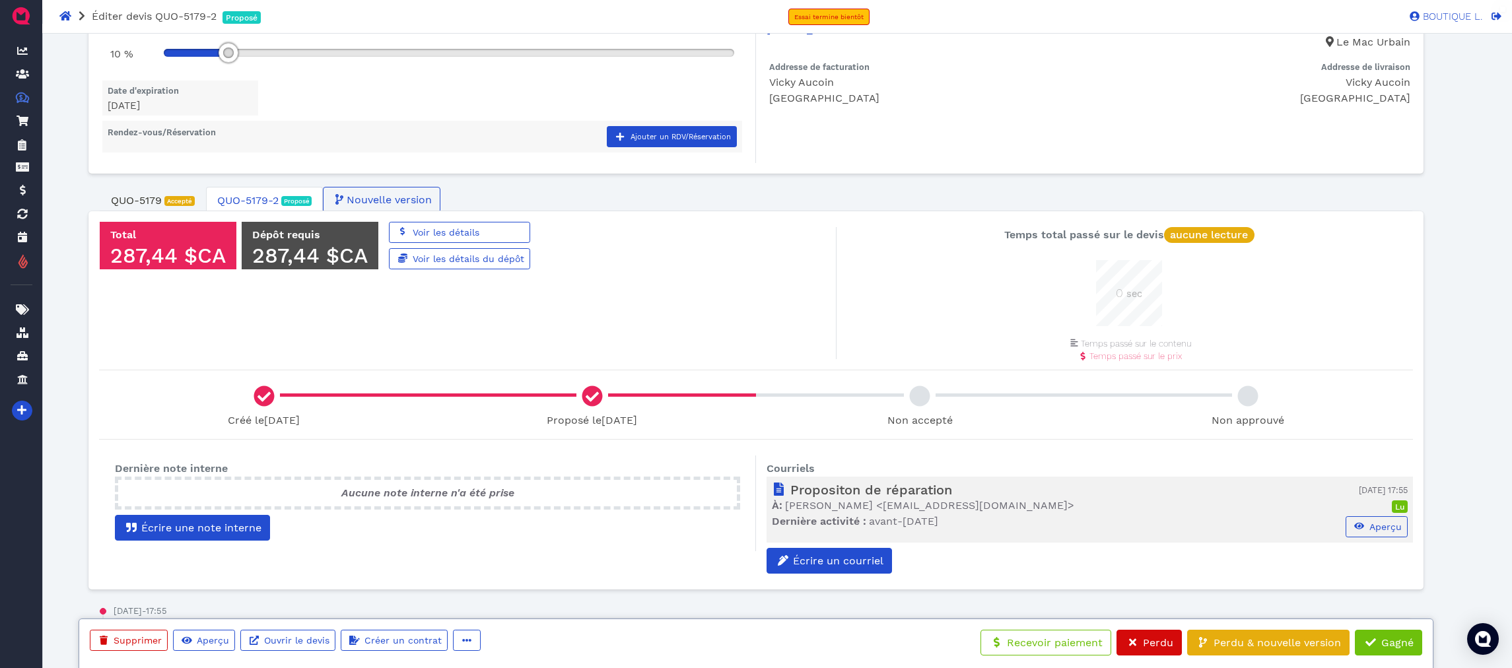
scroll to position [83, 0]
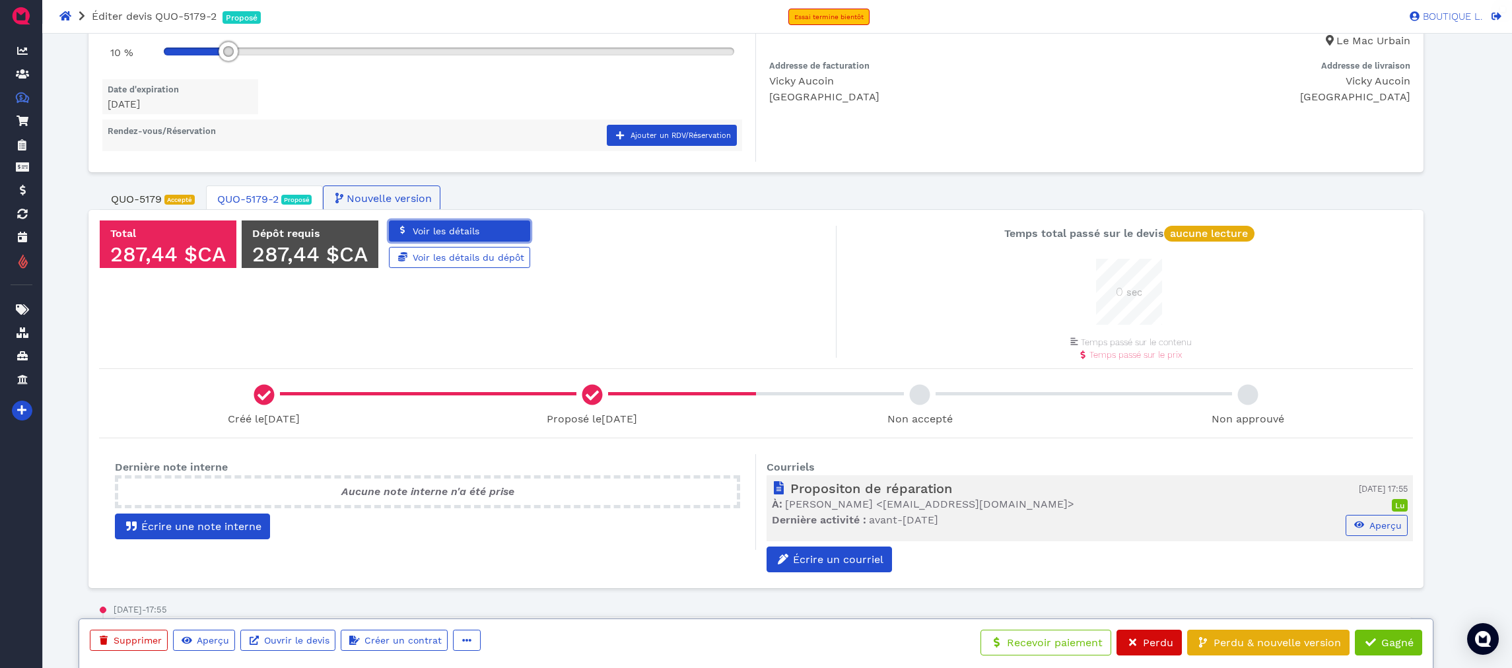
click at [464, 233] on span "Voir les détails" at bounding box center [445, 231] width 69 height 11
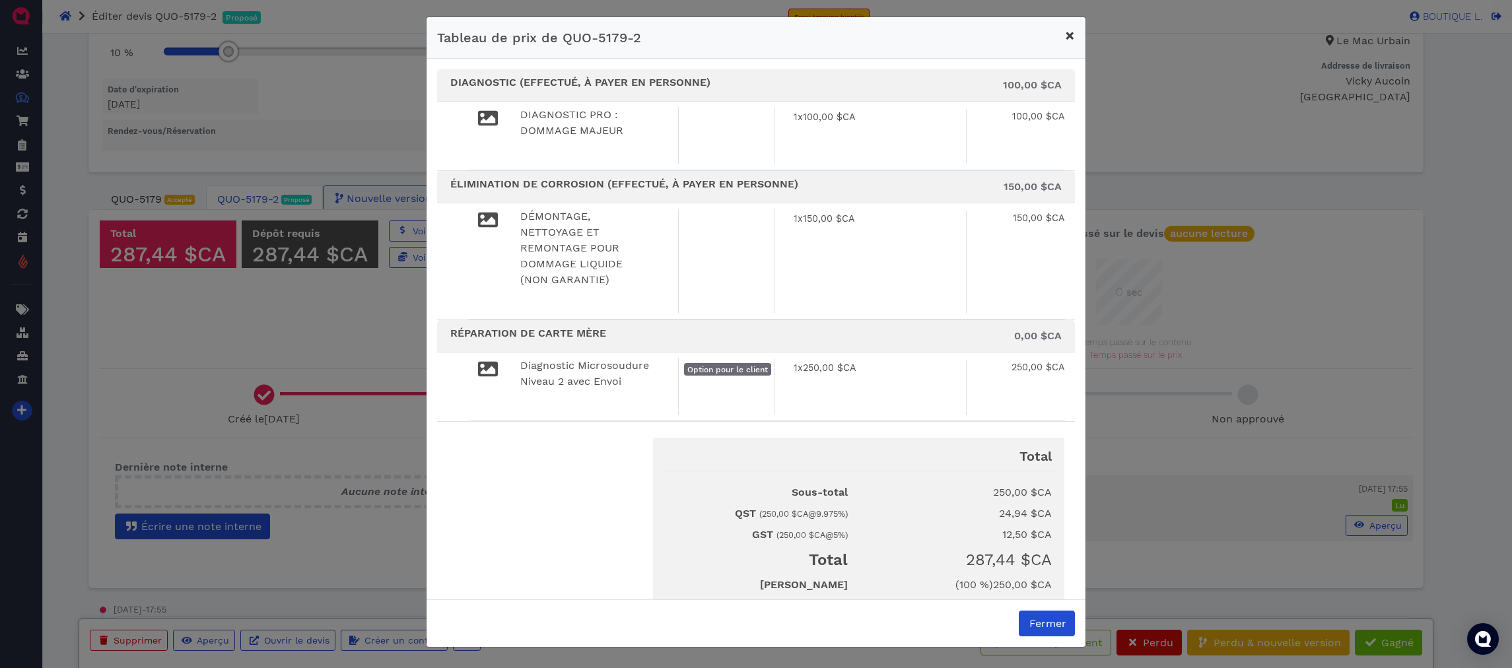
click at [1070, 41] on span "×" at bounding box center [1070, 35] width 10 height 18
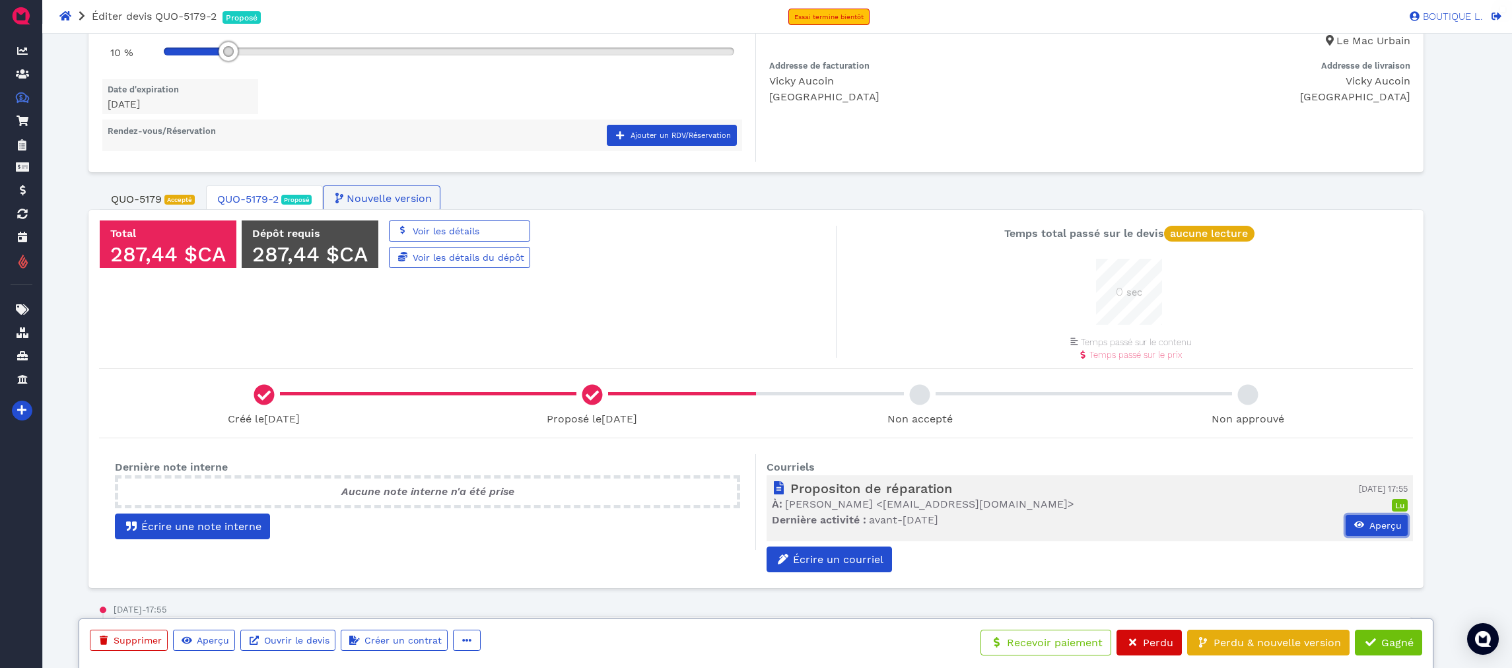
click at [1382, 520] on span "Aperçu" at bounding box center [1385, 525] width 34 height 11
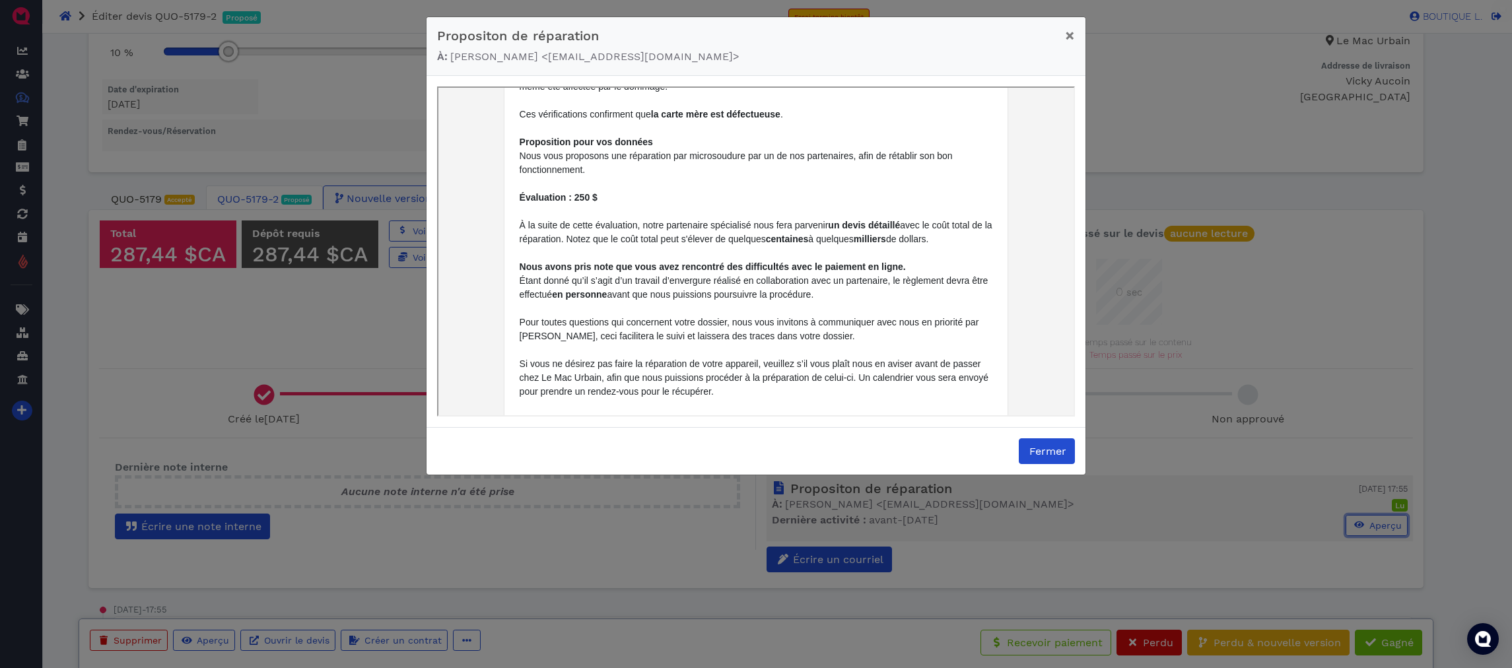
scroll to position [423, 0]
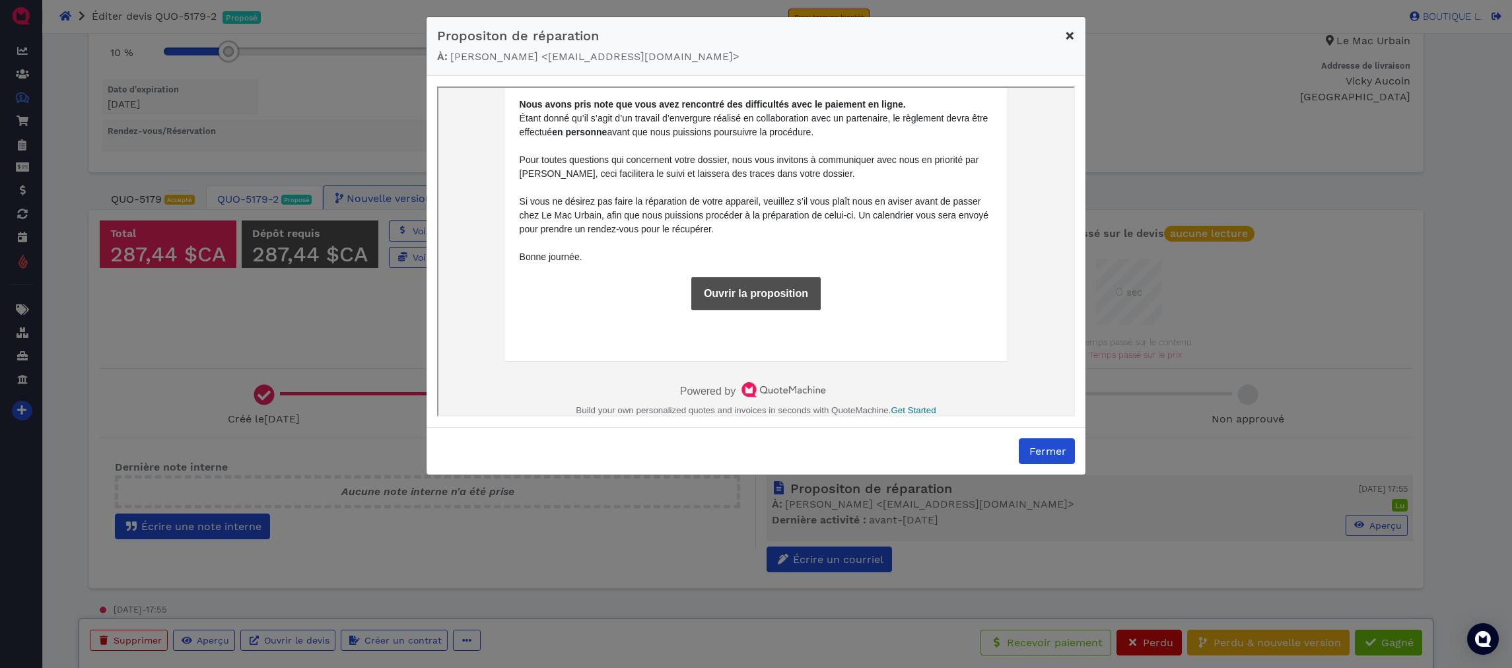
click at [1068, 34] on span "×" at bounding box center [1070, 35] width 10 height 18
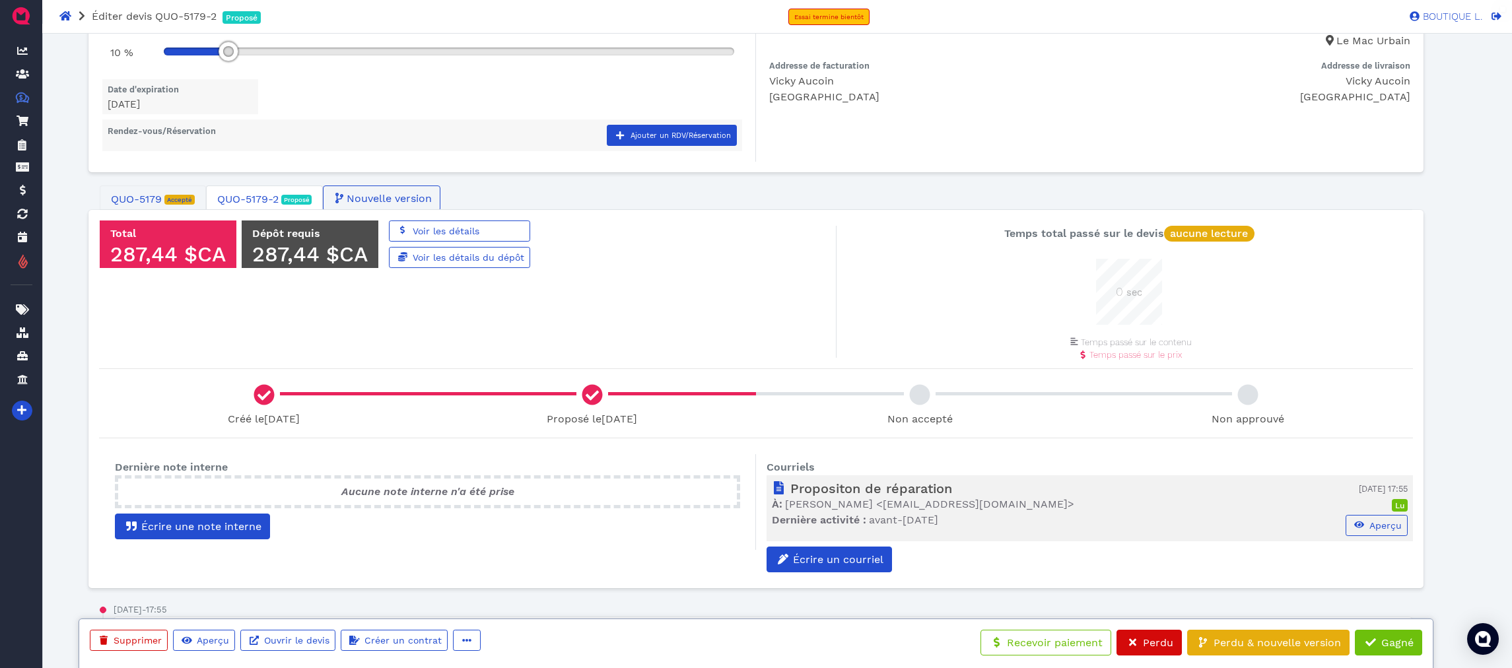
click at [155, 186] on link "QUO-5179 Accepté" at bounding box center [153, 200] width 106 height 28
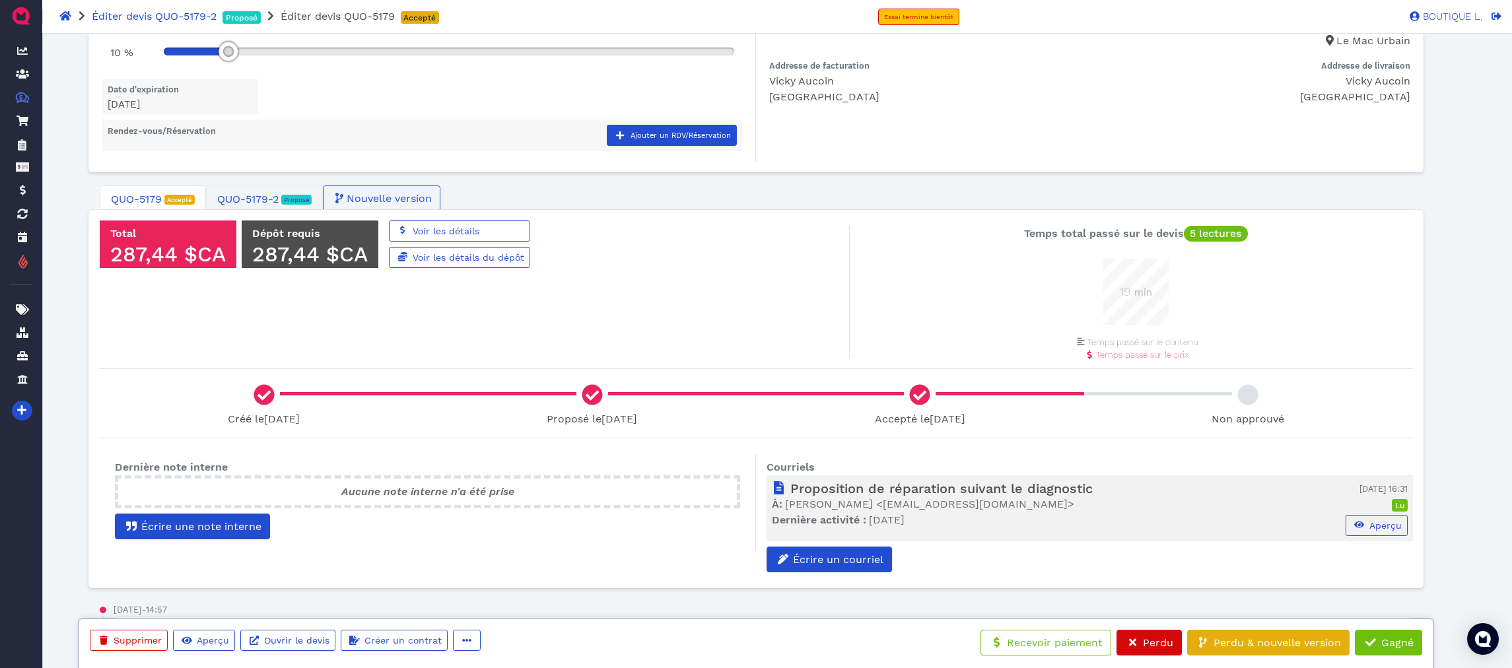
click at [256, 203] on span "QUO-5179-2" at bounding box center [247, 199] width 61 height 16
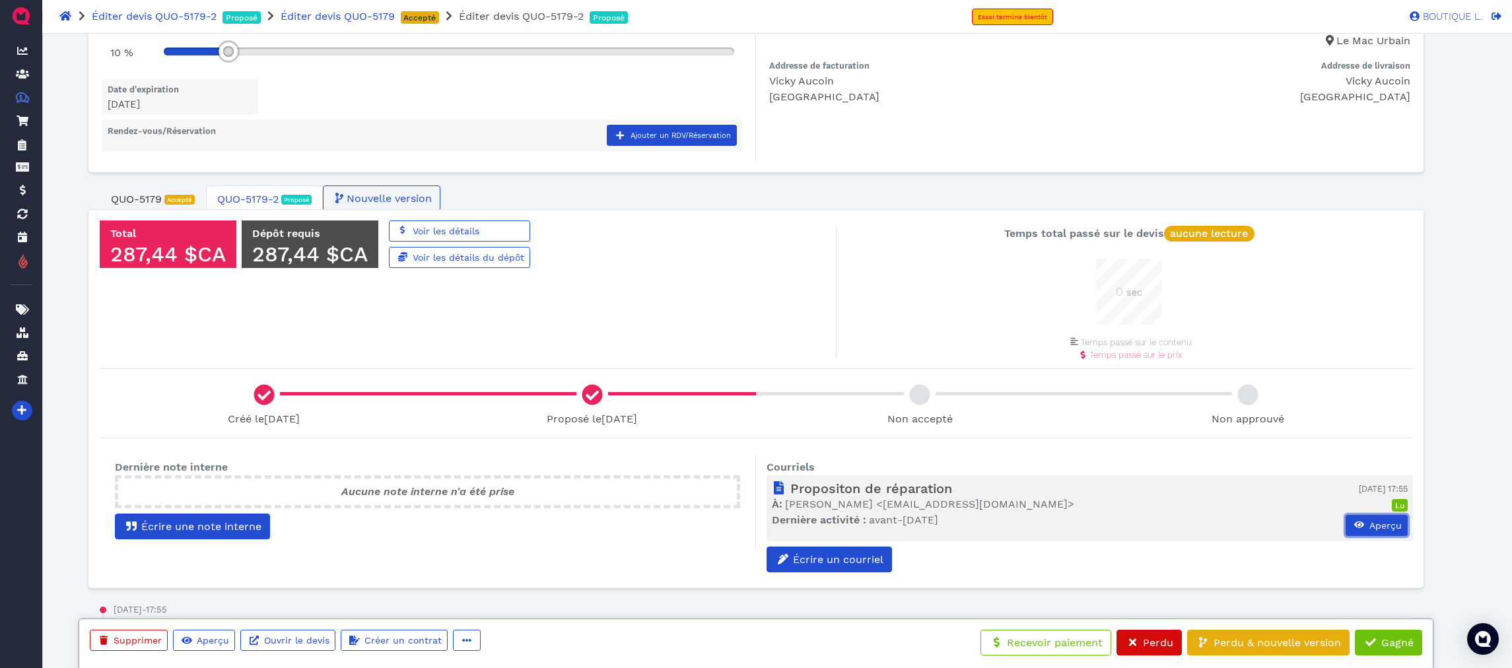
click at [1388, 526] on span "Aperçu" at bounding box center [1385, 525] width 34 height 11
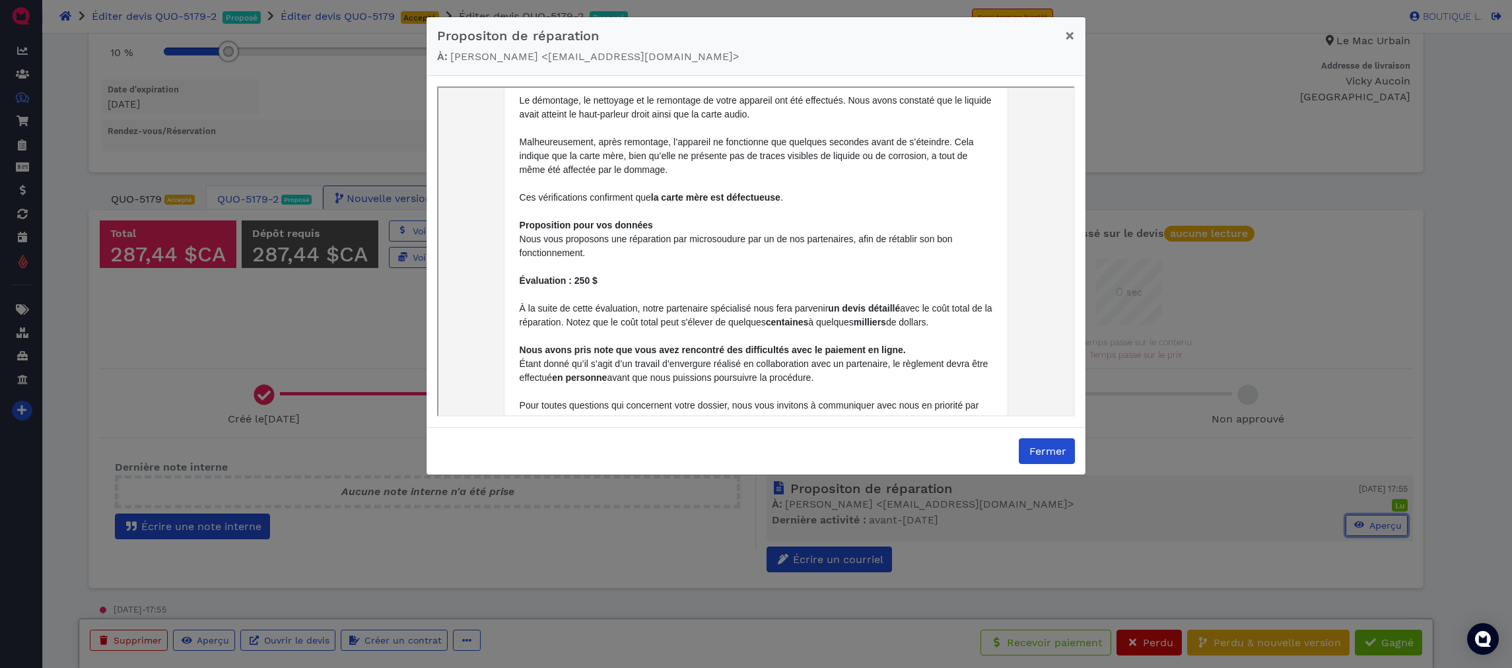
scroll to position [183, 0]
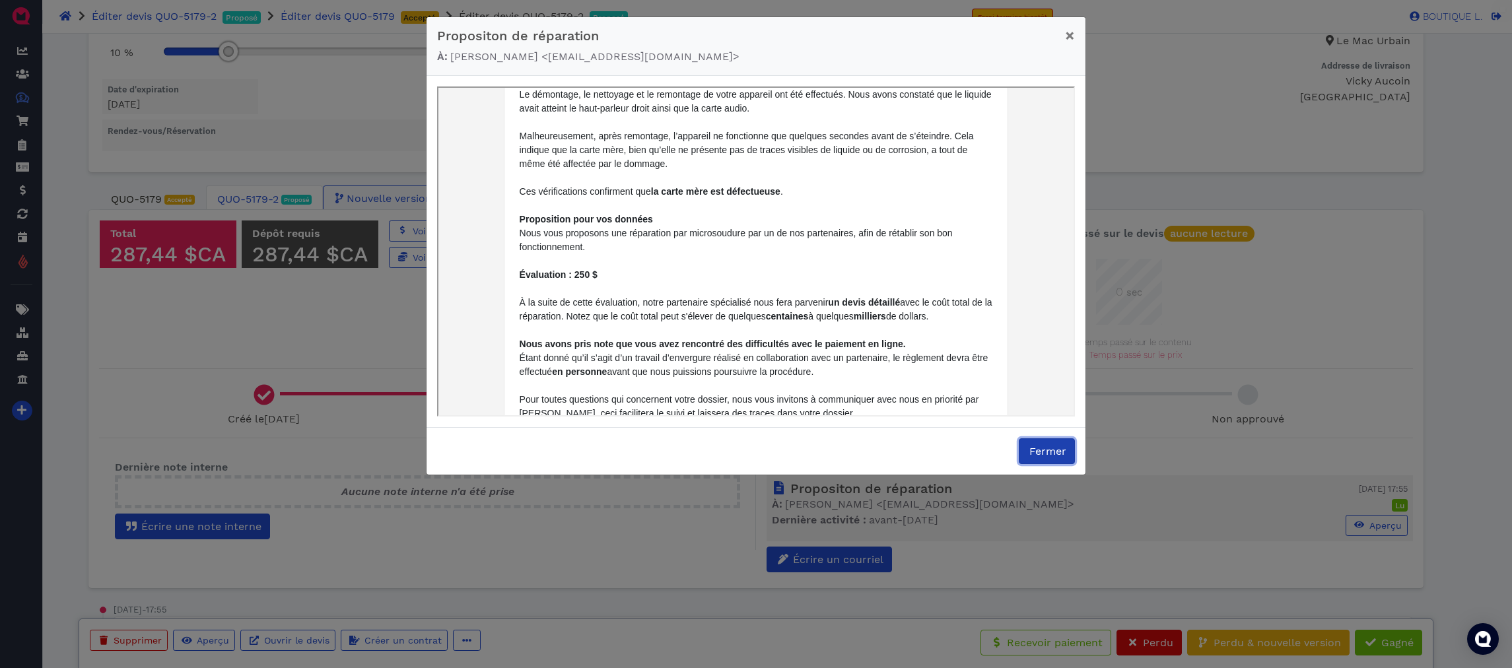
click at [1059, 446] on span "Fermer" at bounding box center [1046, 451] width 39 height 13
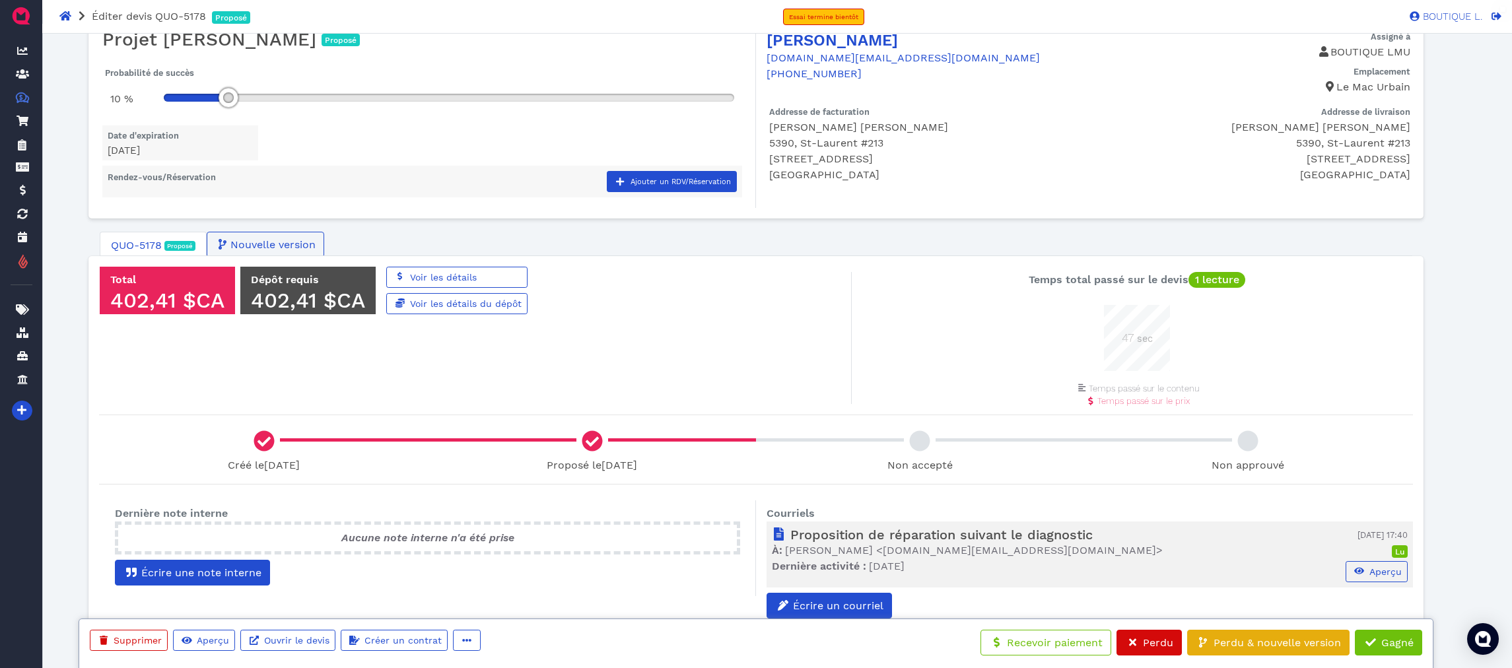
scroll to position [45, 0]
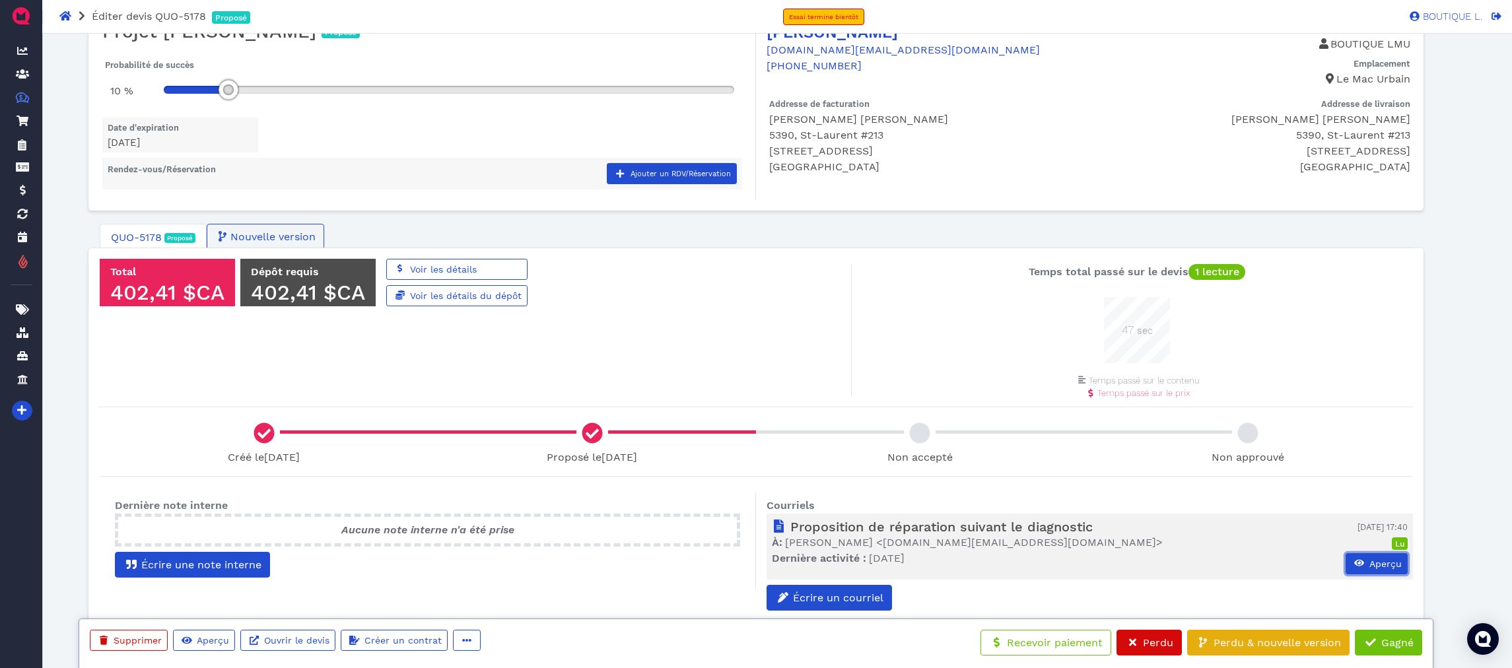
click at [1373, 564] on span "Aperçu" at bounding box center [1385, 564] width 34 height 11
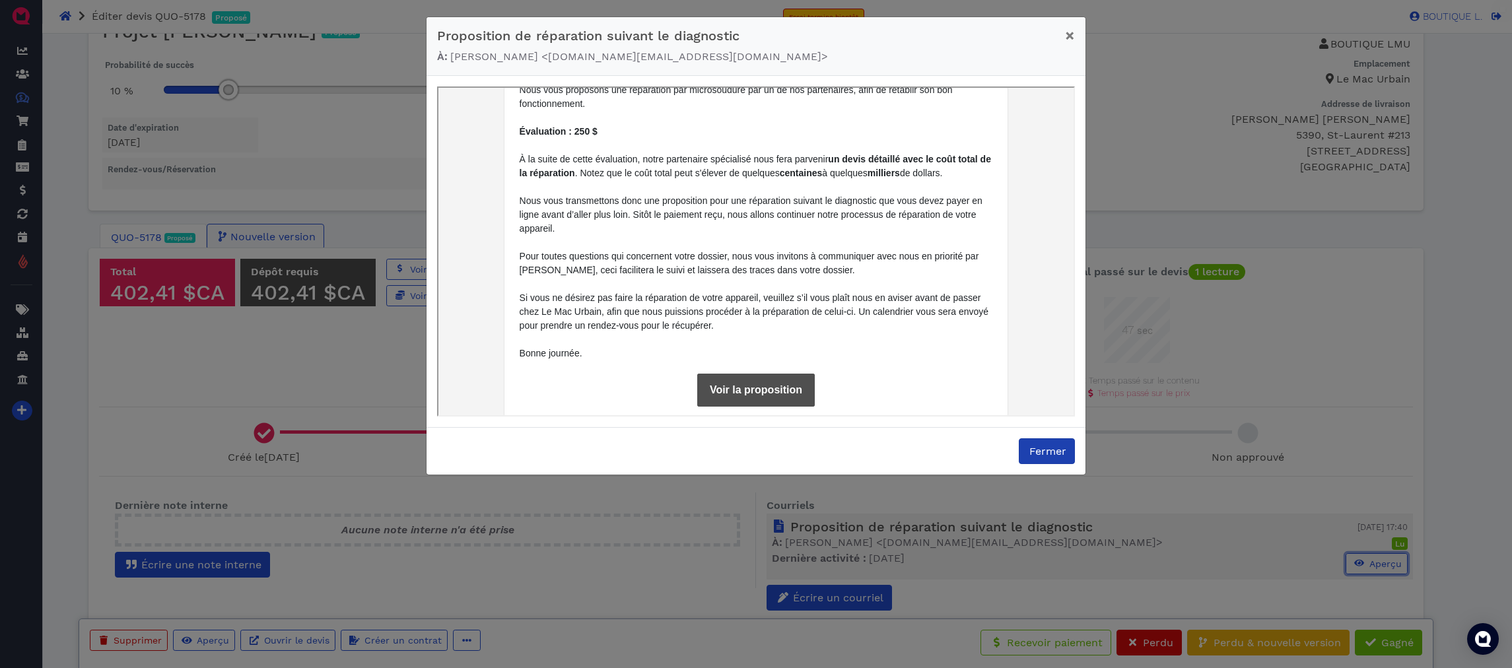
scroll to position [275, 0]
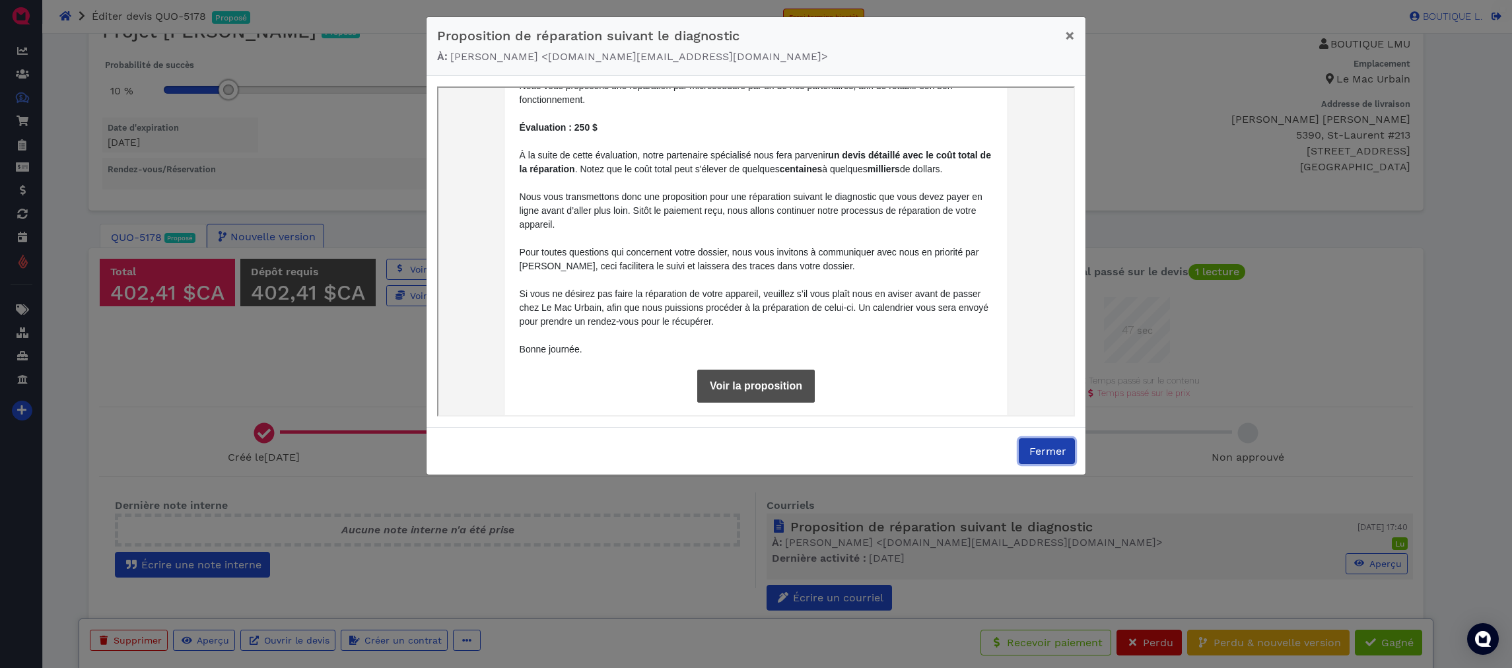
click at [1039, 456] on span "Fermer" at bounding box center [1046, 451] width 39 height 13
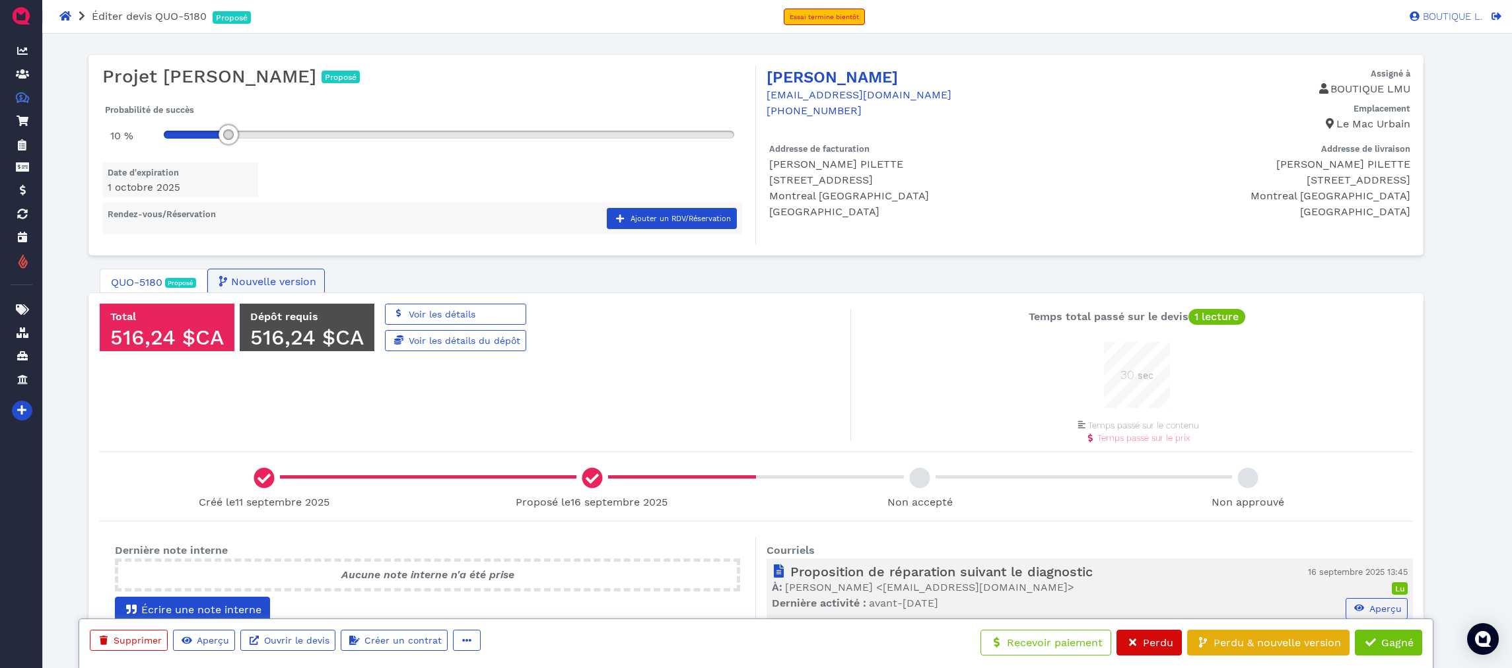
click at [458, 300] on div "Total 516,24 $CA Dépôt requis 516,24 $CA Voir les détails Voir les détails du d…" at bounding box center [755, 482] width 1335 height 378
click at [459, 309] on span "Voir les détails" at bounding box center [441, 314] width 69 height 11
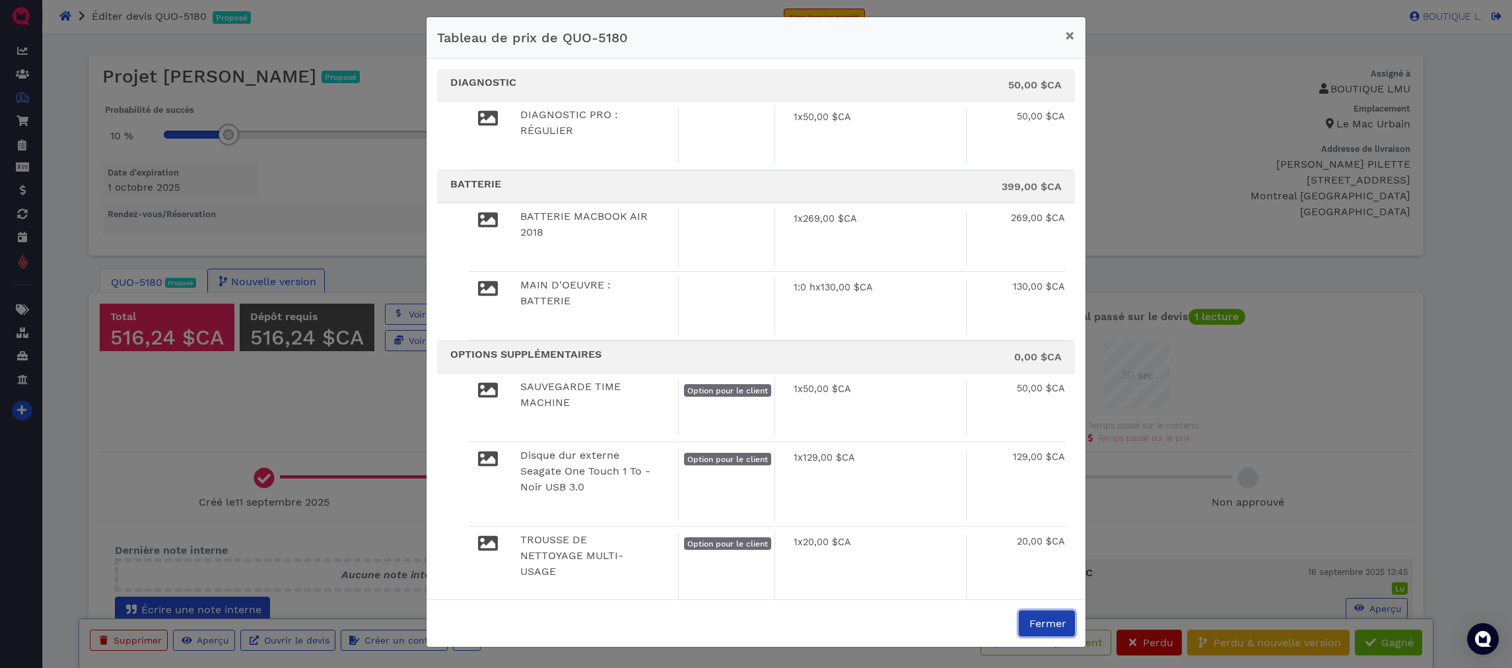
drag, startPoint x: 1048, startPoint y: 623, endPoint x: 1013, endPoint y: 538, distance: 92.1
click at [1048, 623] on span "Fermer" at bounding box center [1046, 623] width 39 height 13
